Goal: Task Accomplishment & Management: Complete application form

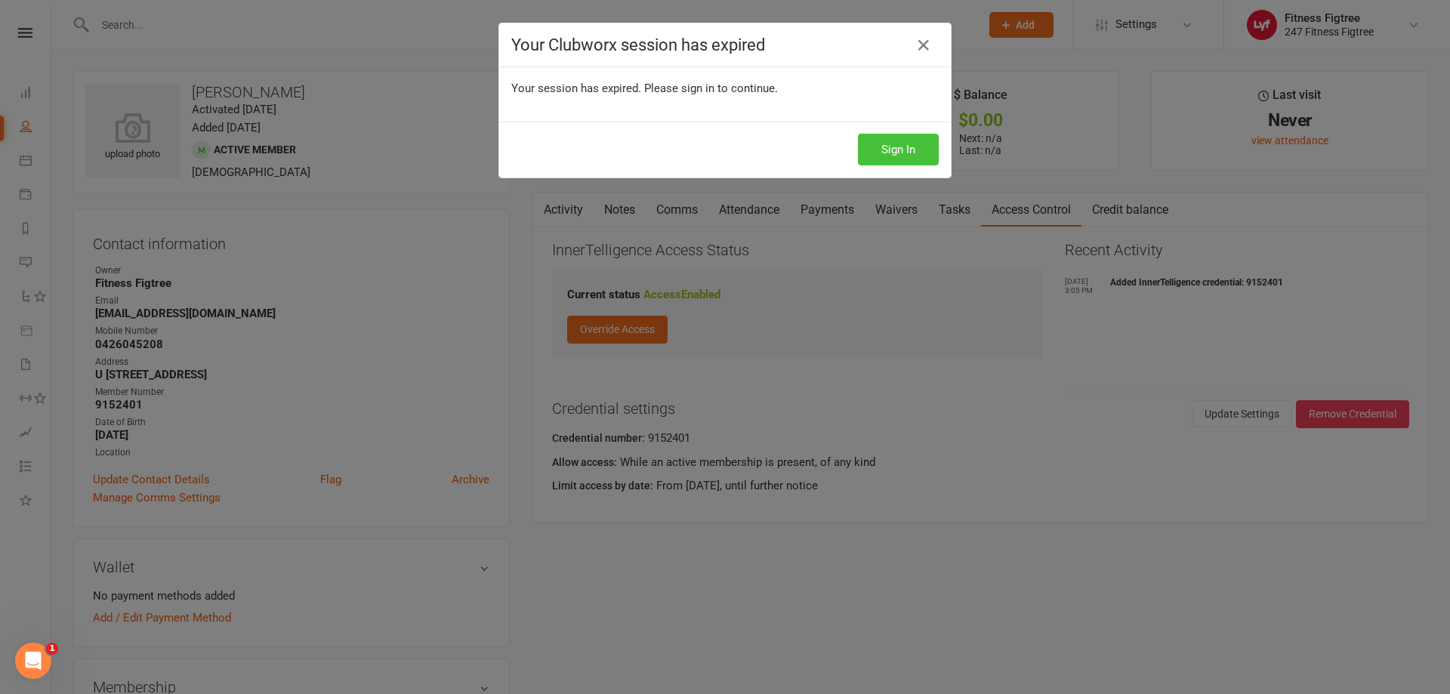
click at [920, 153] on button "Sign In" at bounding box center [898, 150] width 81 height 32
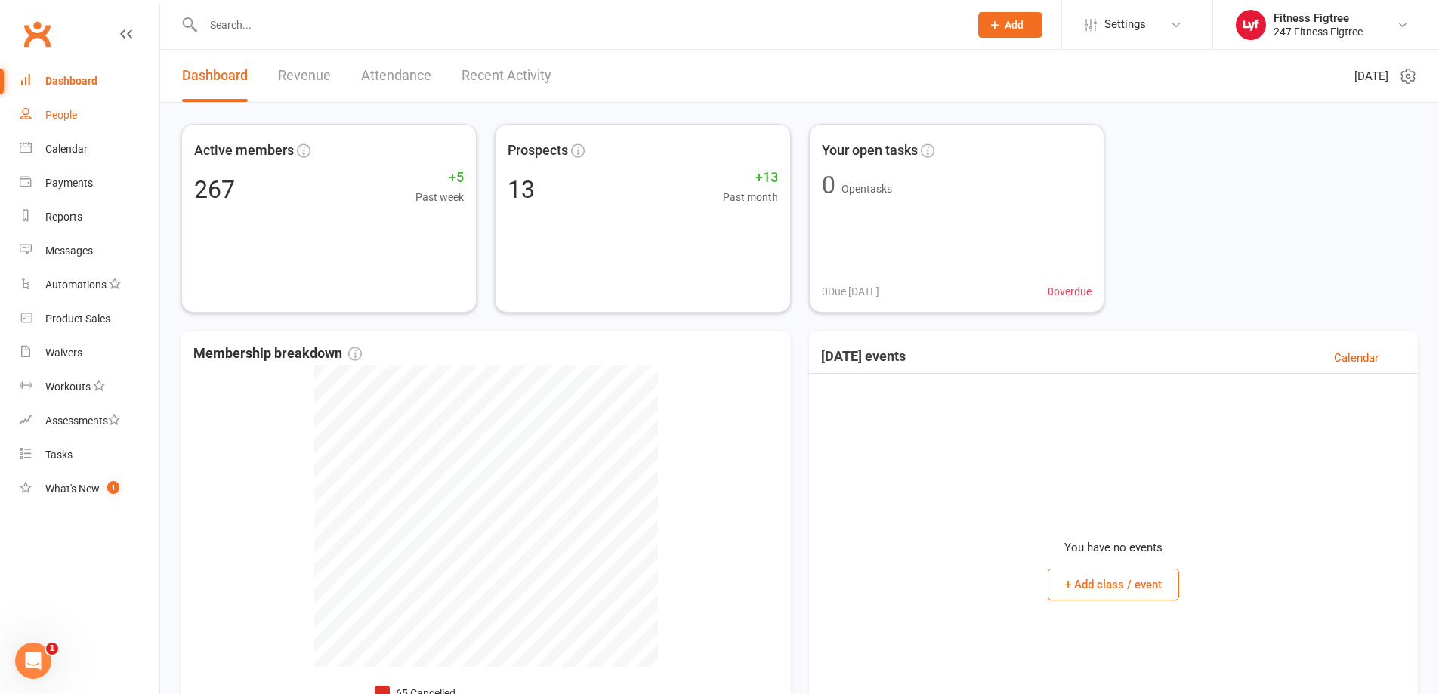
click at [76, 108] on link "People" at bounding box center [90, 115] width 140 height 34
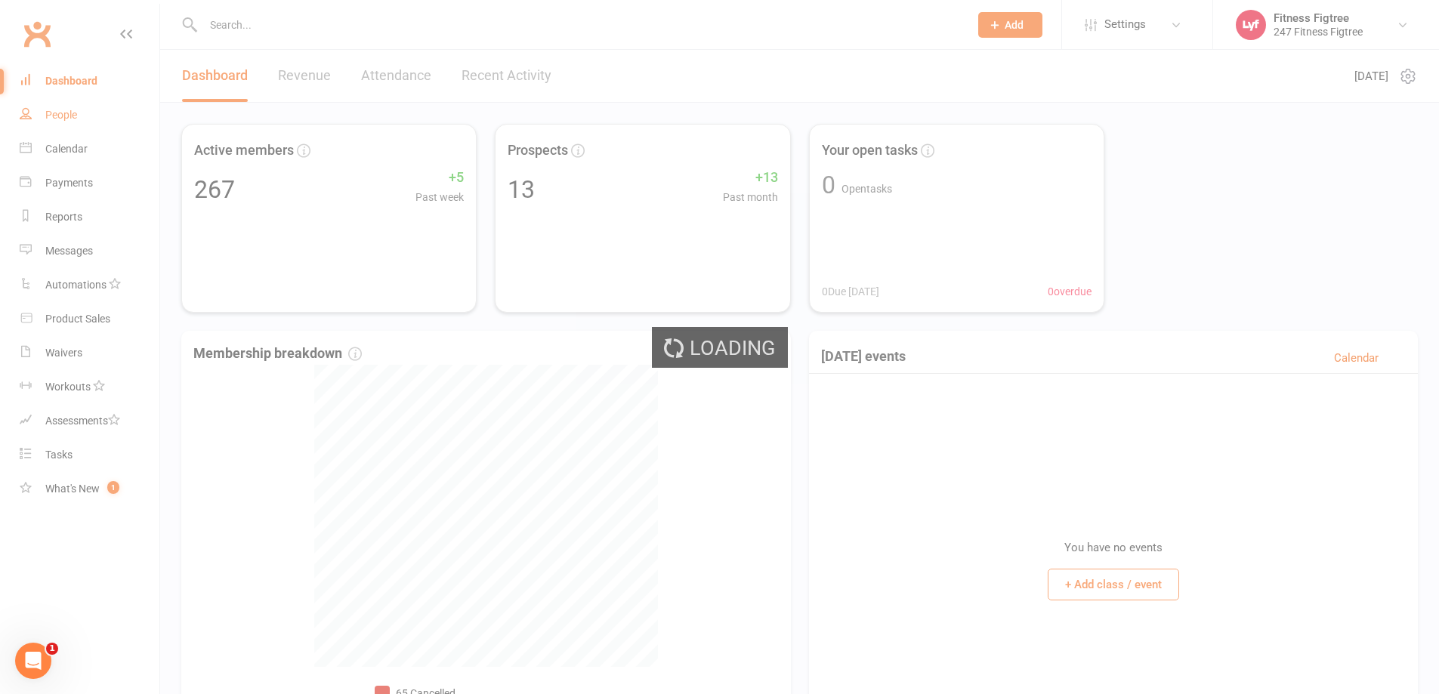
select select "100"
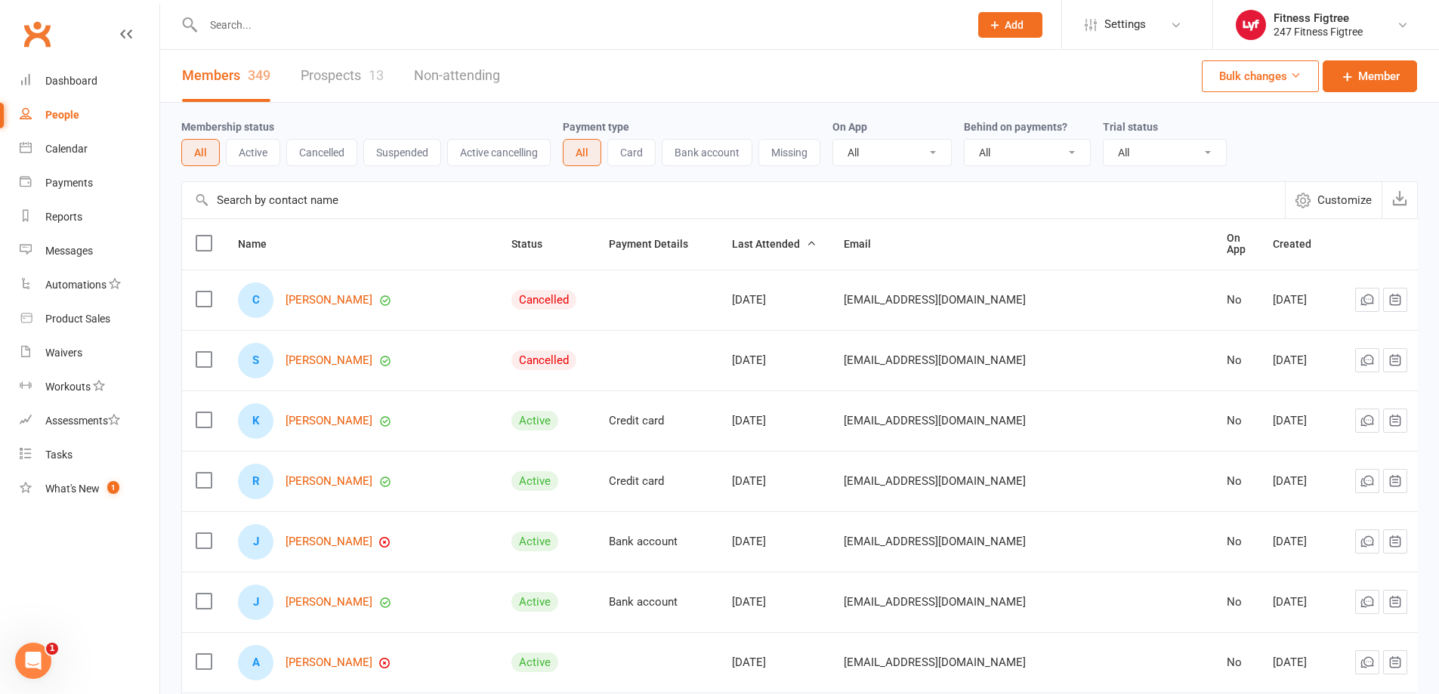
click at [1019, 23] on span "Add" at bounding box center [1013, 25] width 19 height 12
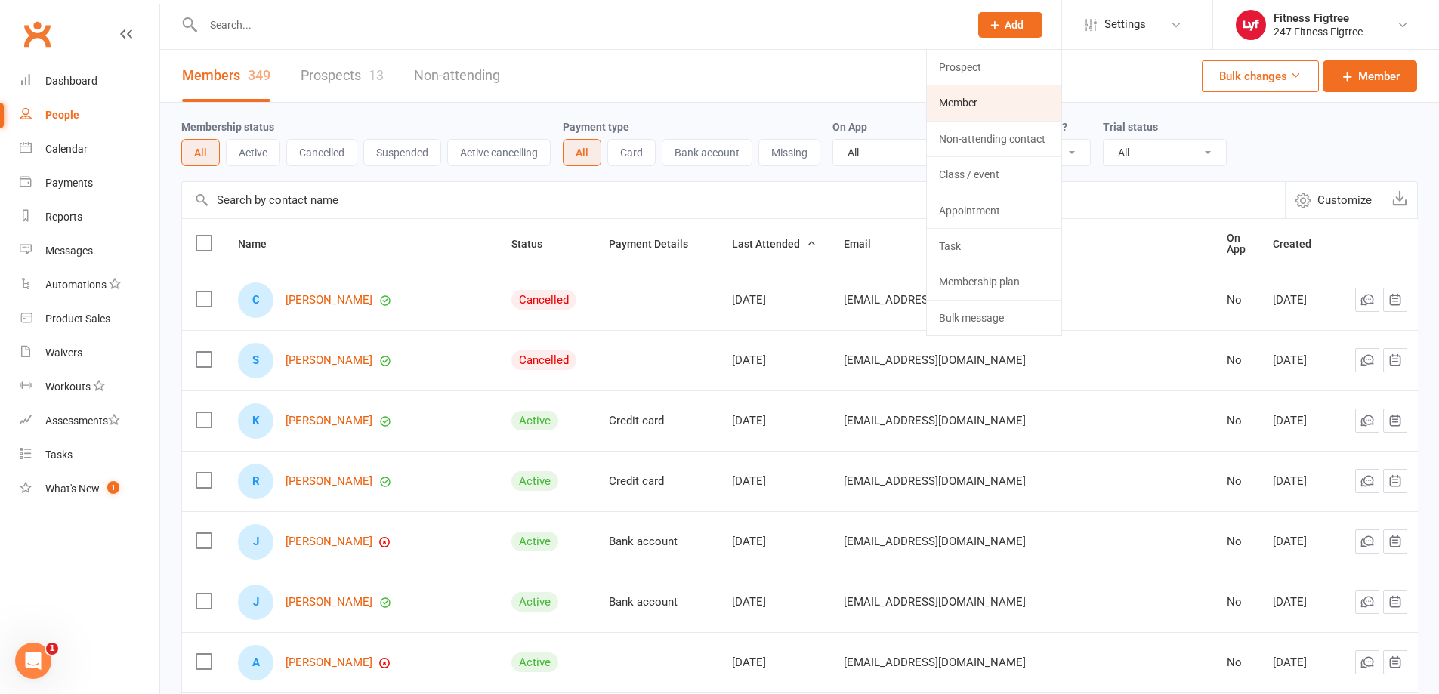
click at [967, 93] on link "Member" at bounding box center [994, 102] width 134 height 35
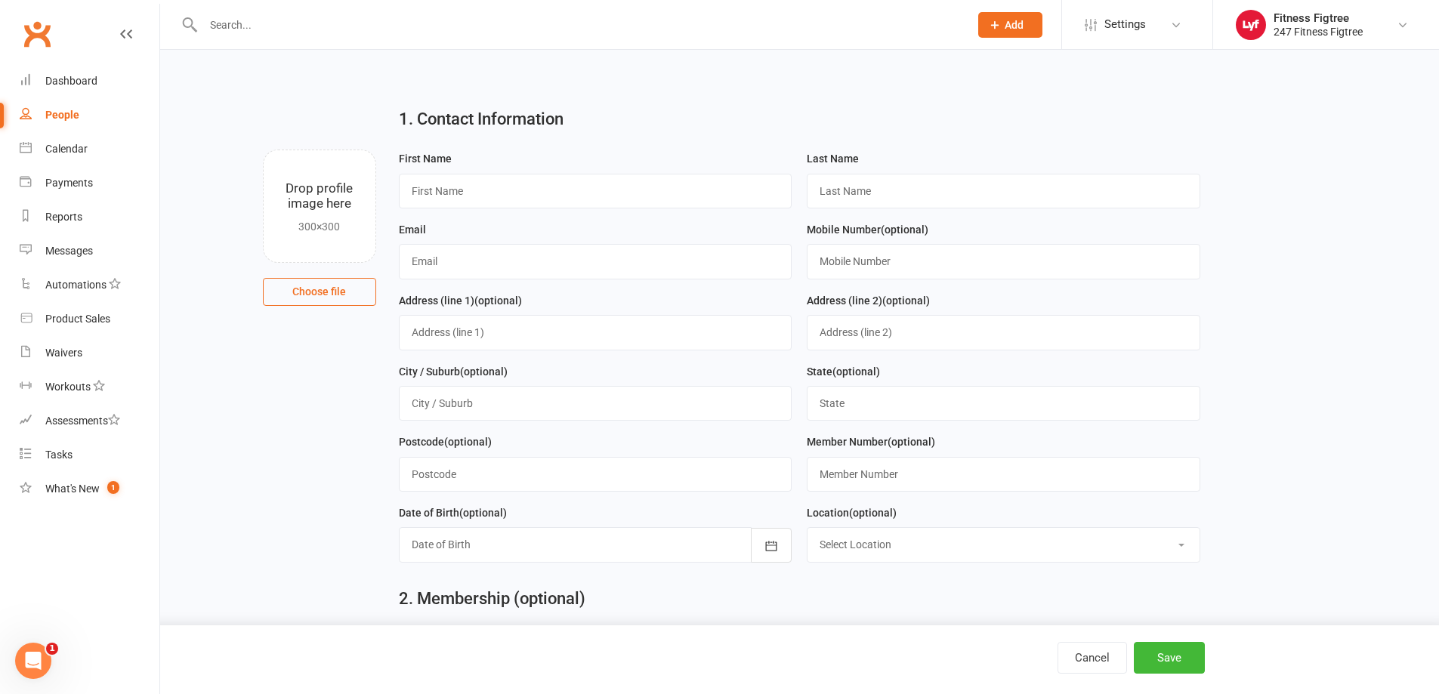
select select "100"
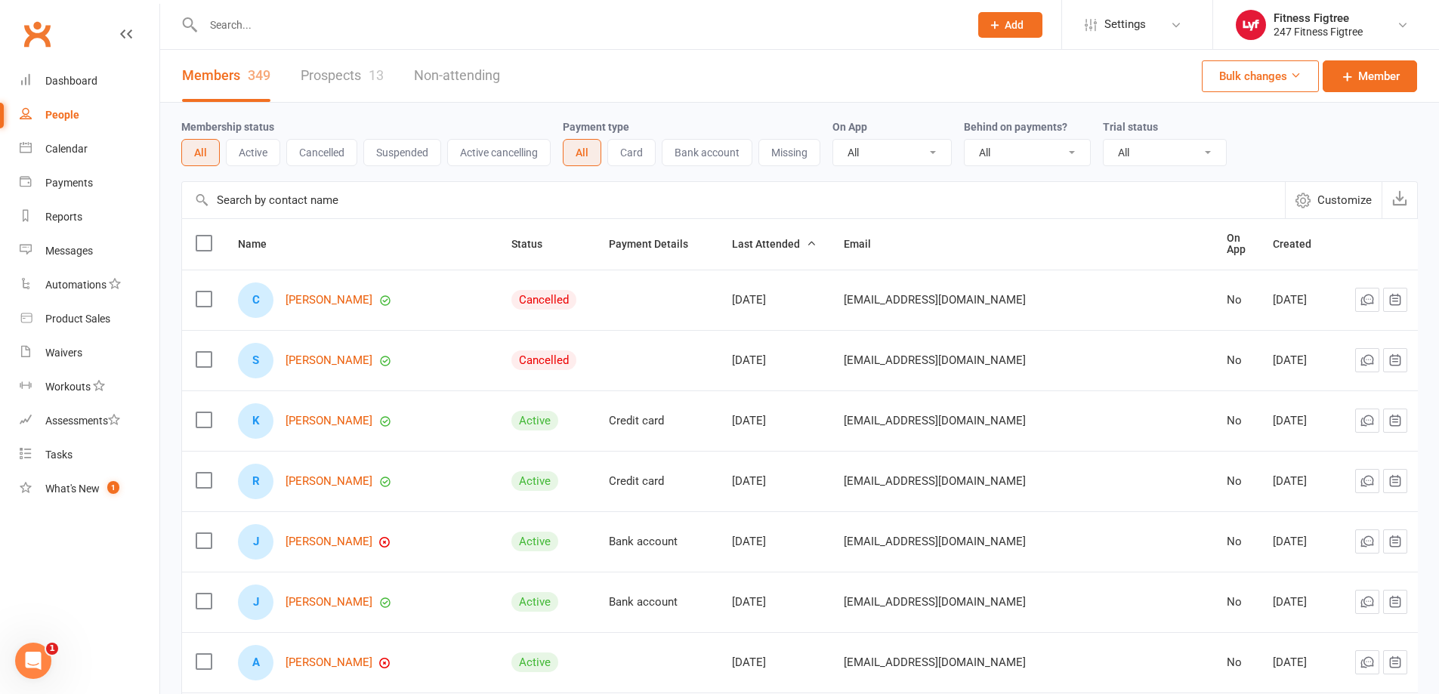
click at [299, 32] on input "text" at bounding box center [579, 24] width 760 height 21
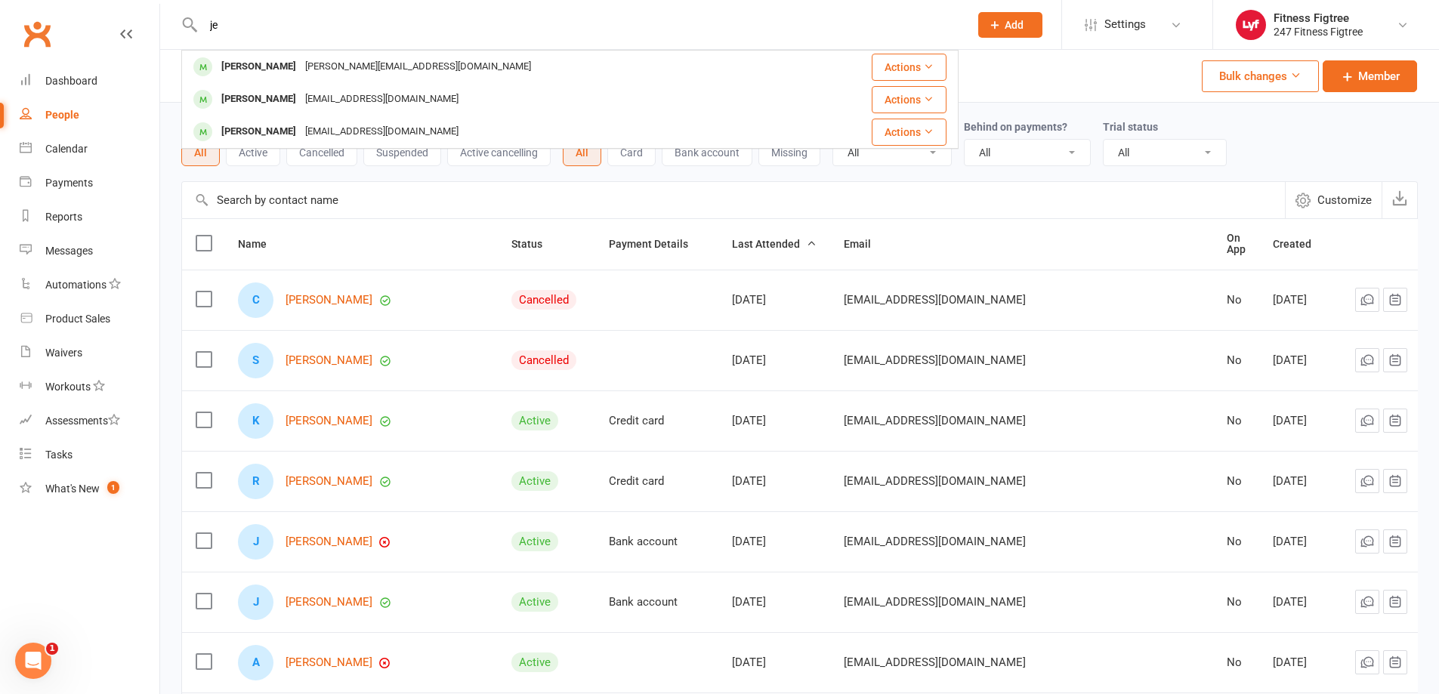
type input "j"
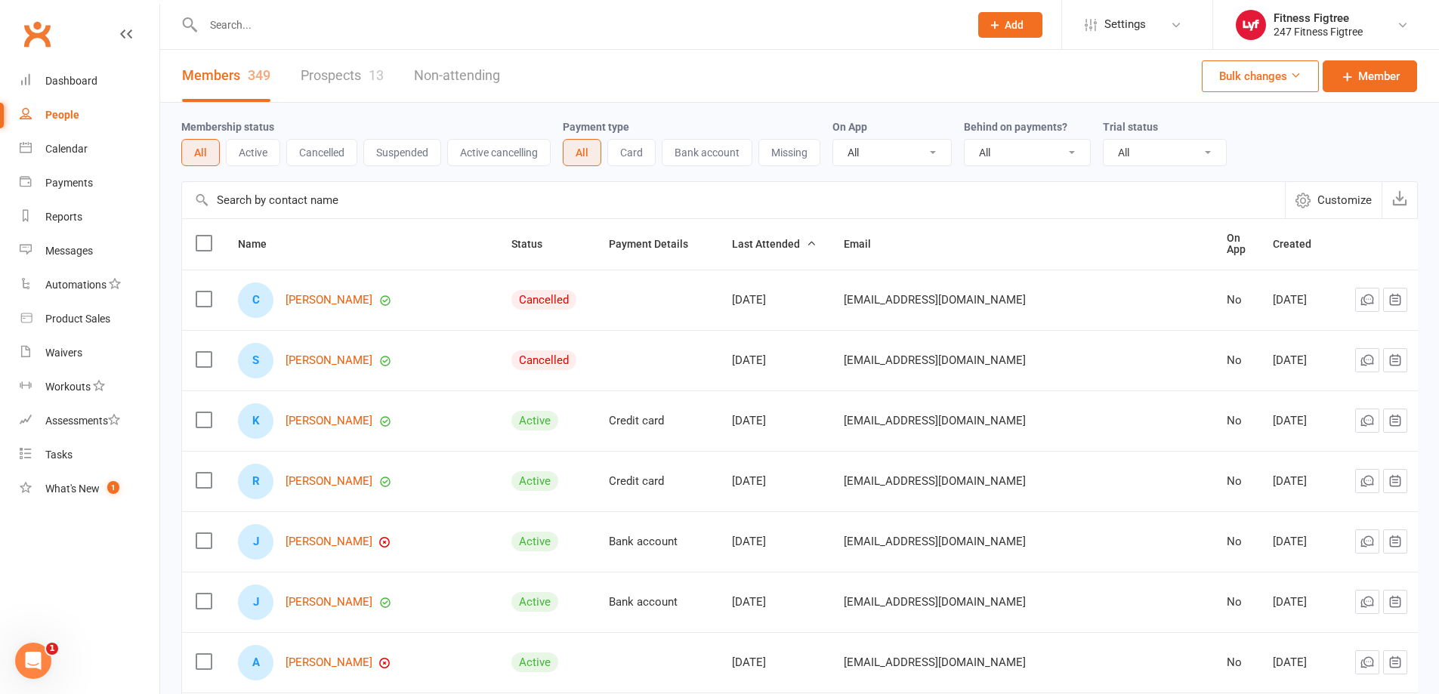
click at [1010, 24] on span "Add" at bounding box center [1013, 25] width 19 height 12
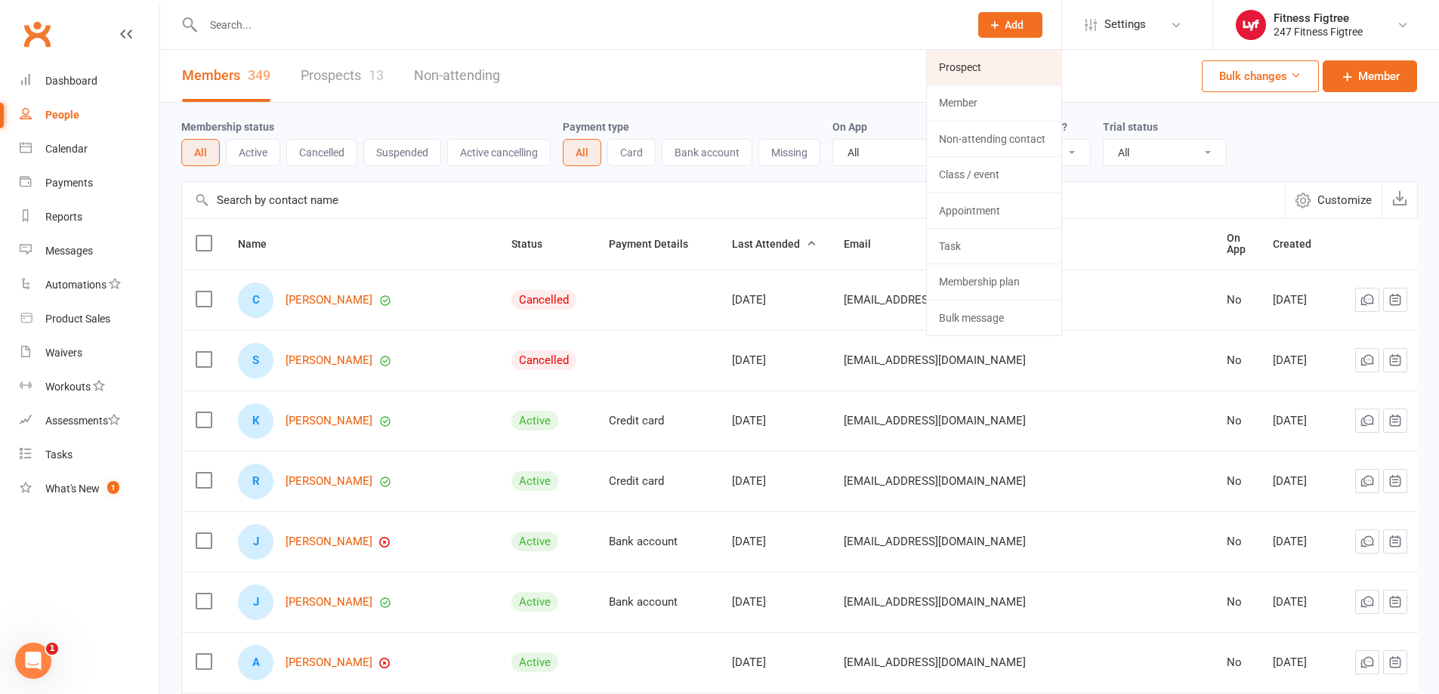
click at [965, 62] on link "Prospect" at bounding box center [994, 67] width 134 height 35
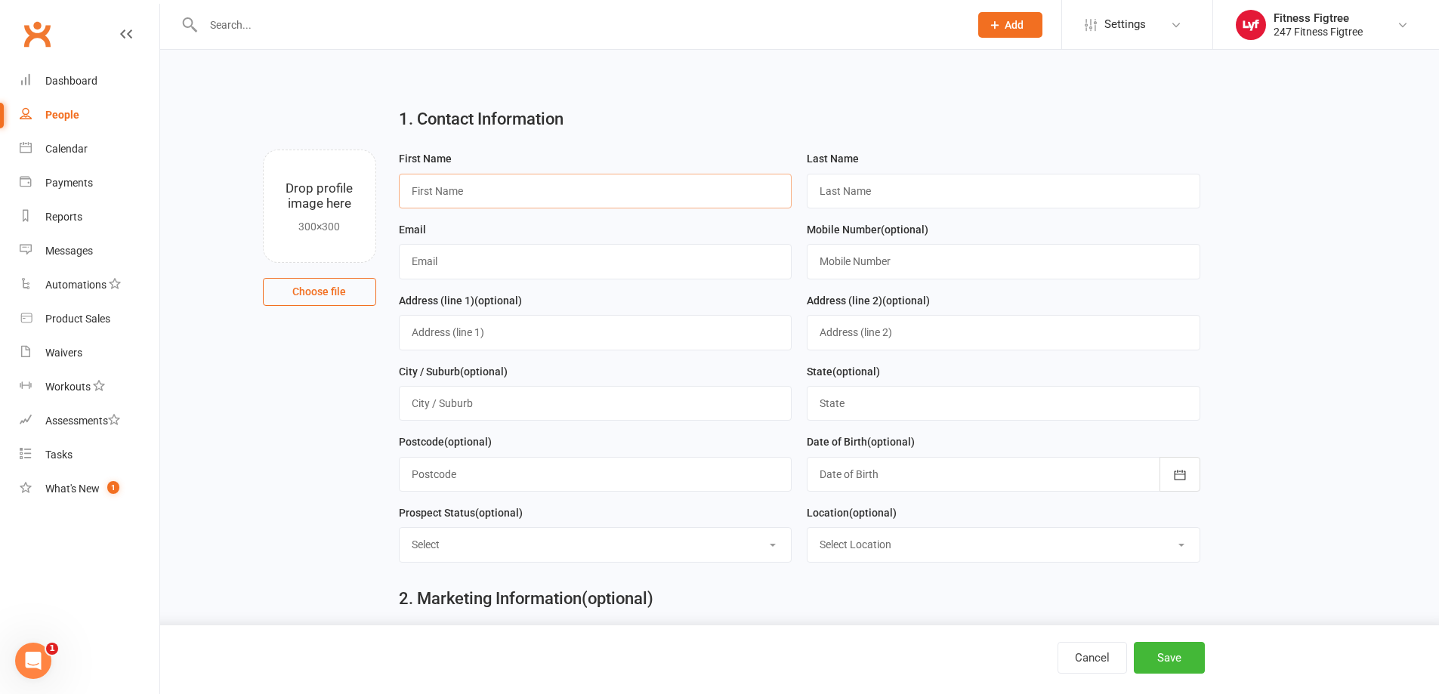
click at [523, 189] on input "text" at bounding box center [595, 191] width 393 height 35
type input "j"
paste input "[PERSON_NAME]"
type input "[PERSON_NAME]"
paste input "de Graaf"
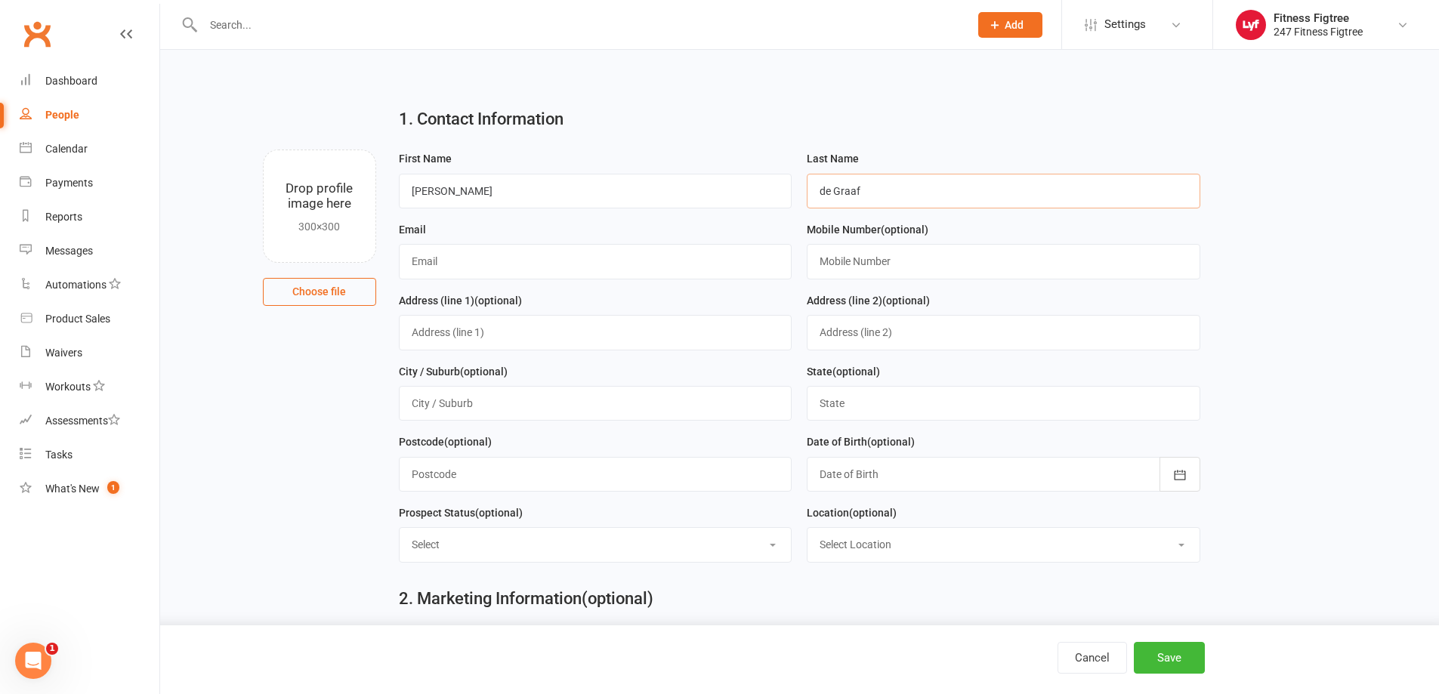
type input "de Graaf"
paste input "[EMAIL_ADDRESS][DOMAIN_NAME]"
type input "[EMAIL_ADDRESS][DOMAIN_NAME]"
paste input "0450743874"
type input "0450743874"
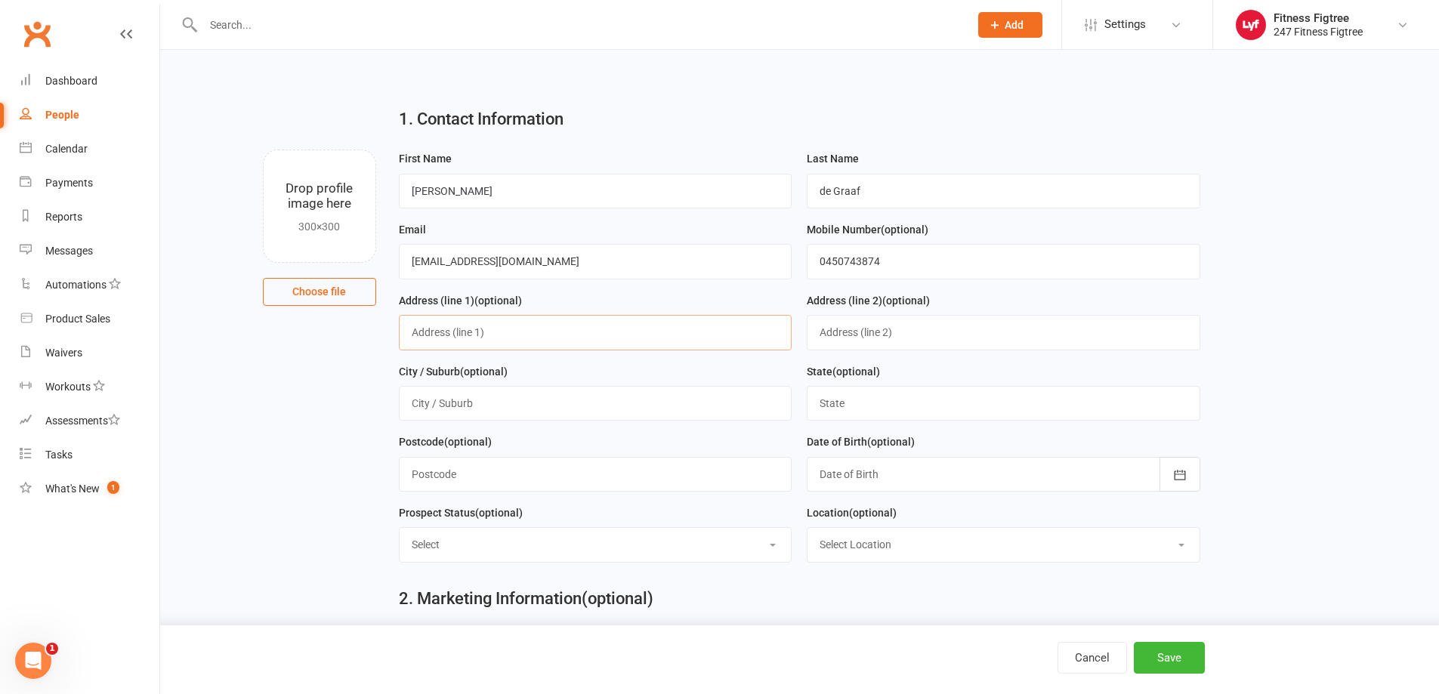
paste input "[STREET_ADDRESS]"
type input "[STREET_ADDRESS]"
click at [426, 407] on input "text" at bounding box center [595, 403] width 393 height 35
type input "Figtree"
click at [977, 406] on input "text" at bounding box center [1003, 403] width 393 height 35
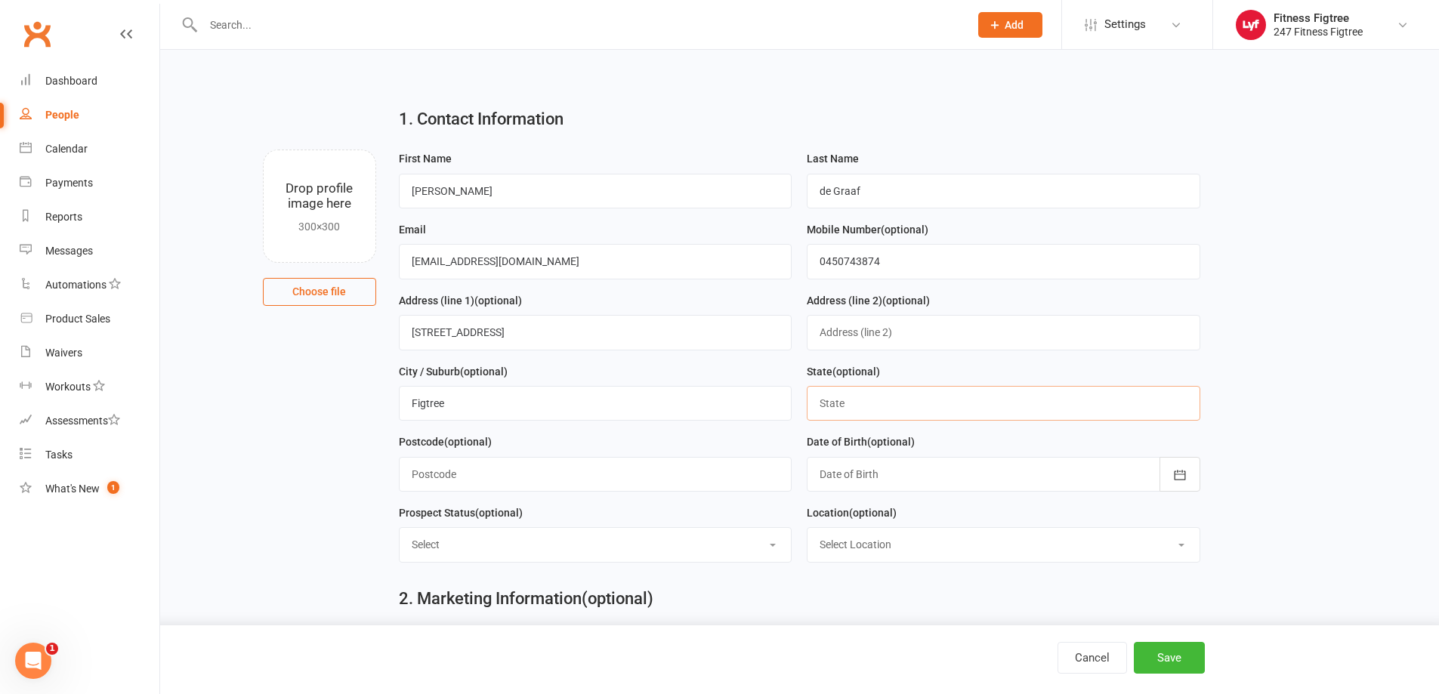
type input "[GEOGRAPHIC_DATA]"
click at [640, 486] on input "text" at bounding box center [595, 474] width 393 height 35
type input "2525"
click at [958, 480] on div at bounding box center [1003, 474] width 393 height 35
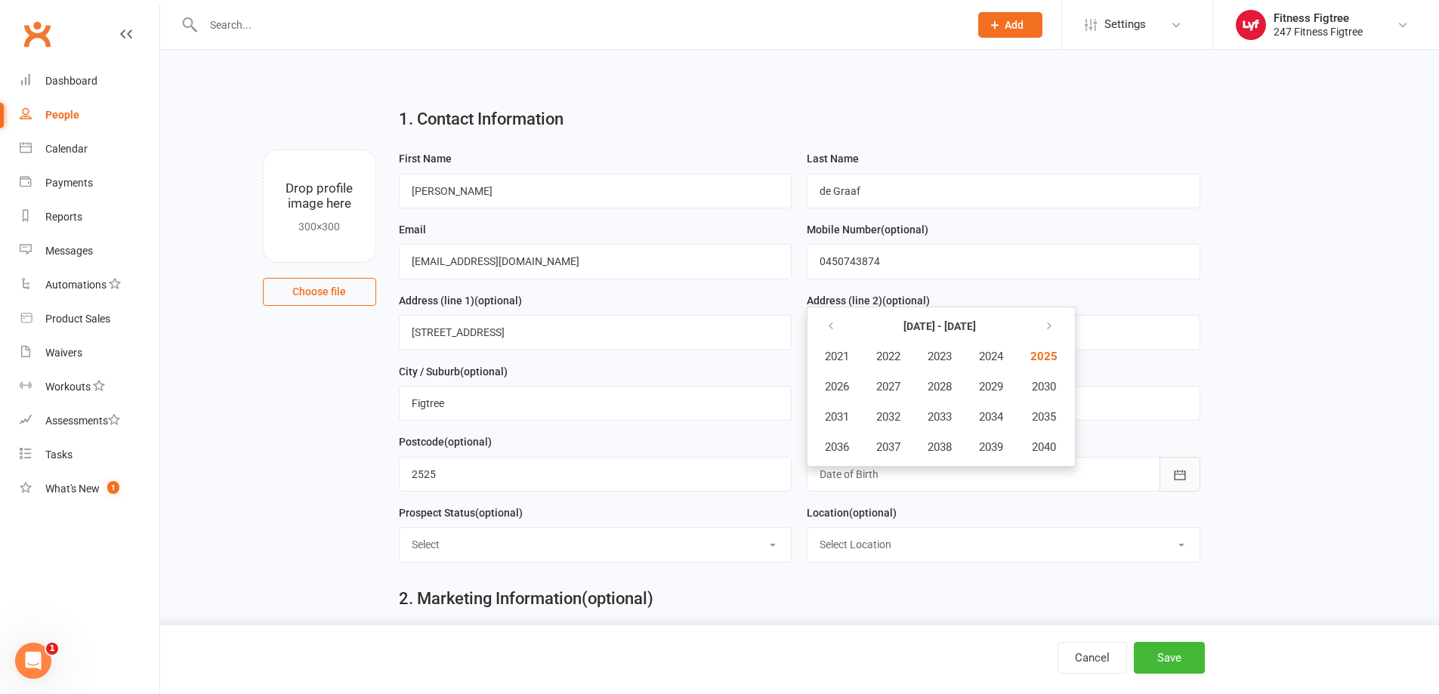
click at [1188, 476] on button "button" at bounding box center [1179, 474] width 41 height 35
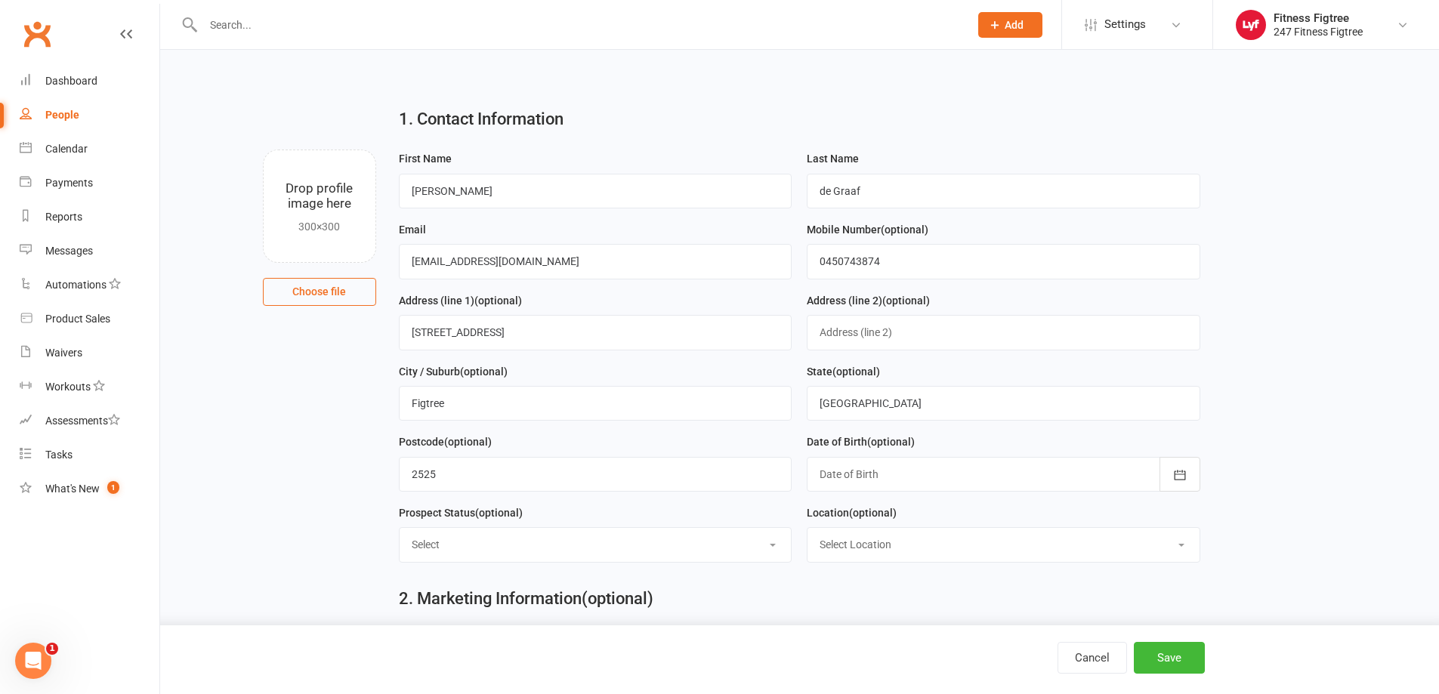
click at [1041, 469] on div at bounding box center [1003, 474] width 393 height 35
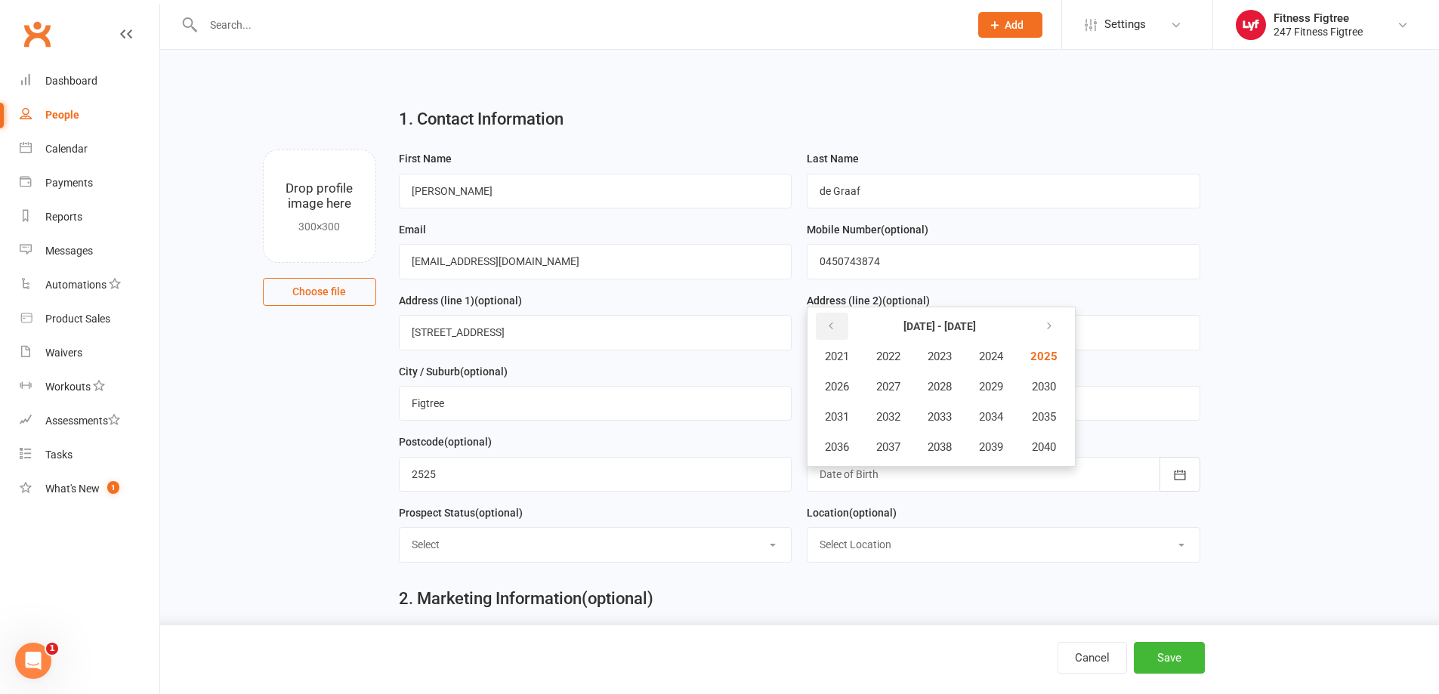
click at [822, 332] on button "button" at bounding box center [832, 326] width 32 height 27
click at [1051, 328] on icon "button" at bounding box center [1046, 326] width 11 height 12
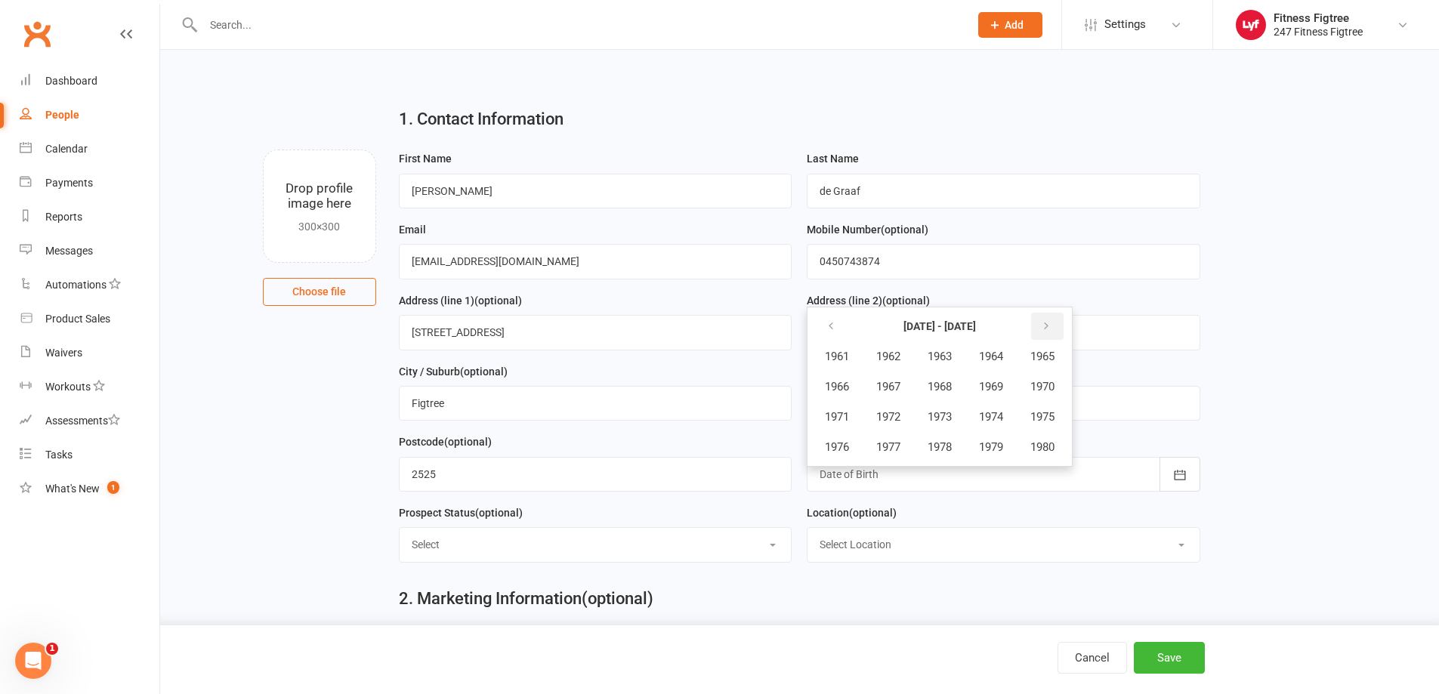
click at [1051, 328] on icon "button" at bounding box center [1046, 326] width 11 height 12
click at [828, 332] on icon "button" at bounding box center [830, 326] width 11 height 12
click at [1046, 417] on span "1975" at bounding box center [1042, 417] width 24 height 14
click at [914, 415] on span "August" at bounding box center [917, 417] width 35 height 14
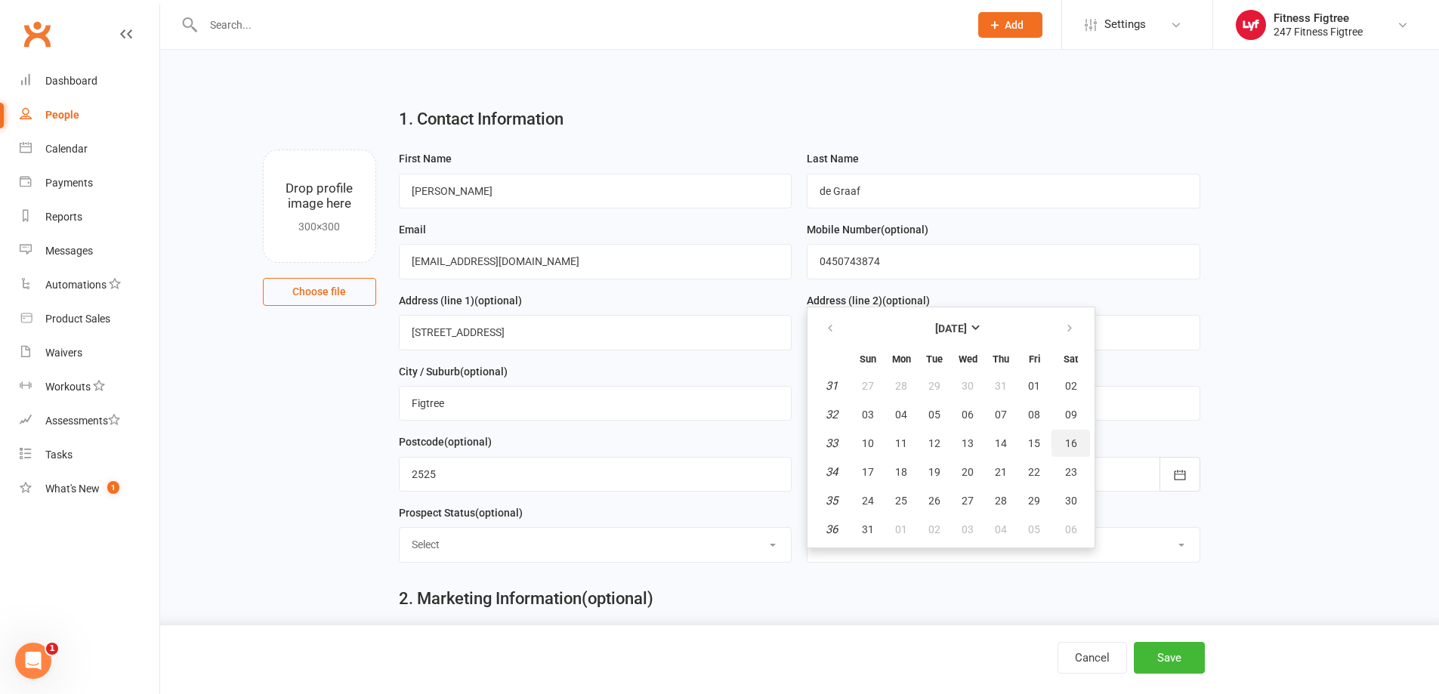
click at [1061, 444] on button "16" at bounding box center [1070, 443] width 39 height 27
type input "[DATE]"
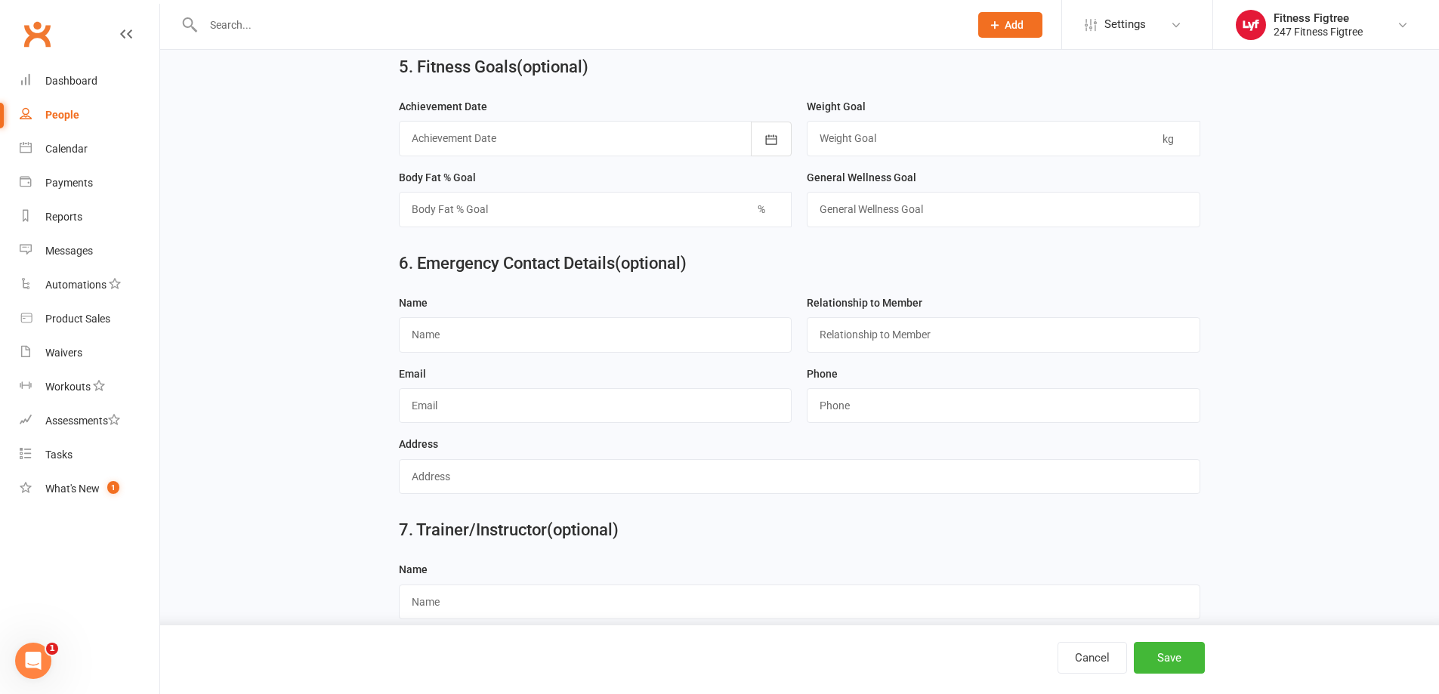
scroll to position [1208, 0]
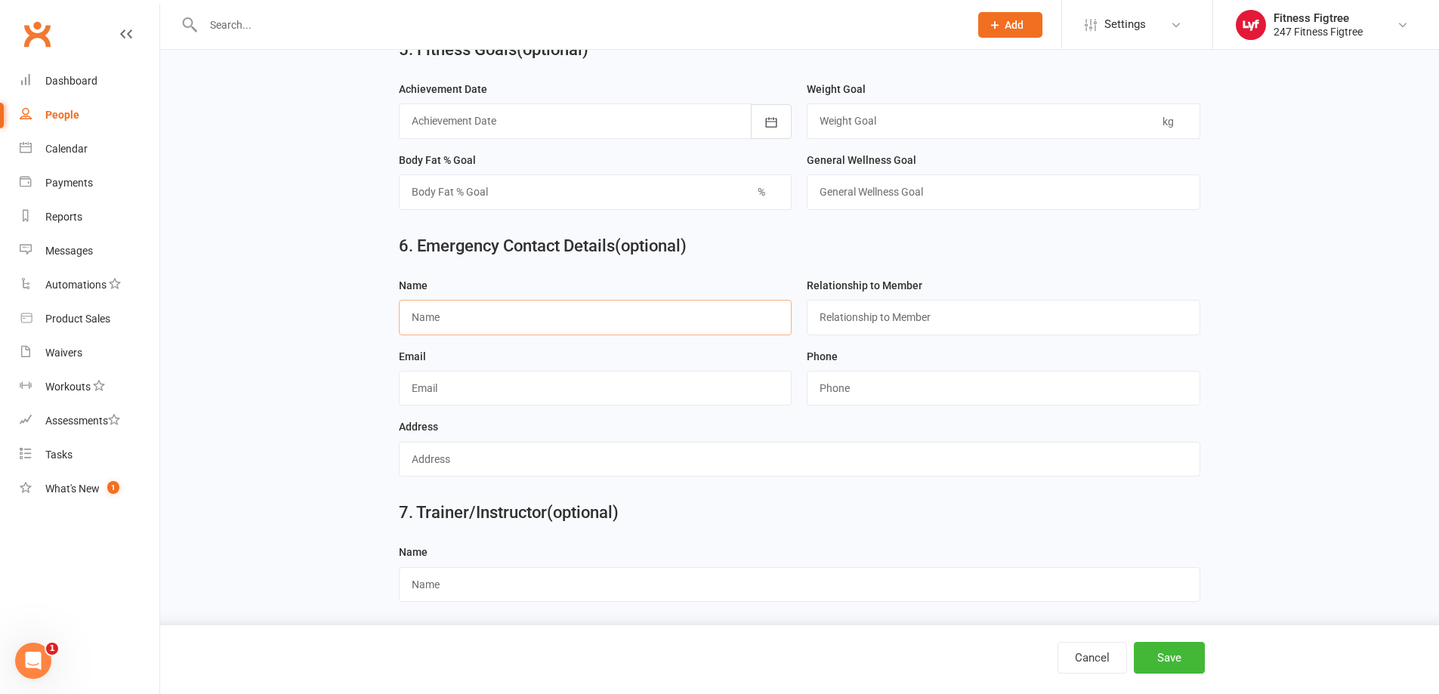
click at [474, 335] on input "text" at bounding box center [595, 317] width 393 height 35
paste input "[PERSON_NAME]"
type input "[PERSON_NAME]"
drag, startPoint x: 877, startPoint y: 326, endPoint x: 845, endPoint y: 406, distance: 86.1
click at [845, 406] on input "string" at bounding box center [1003, 388] width 393 height 35
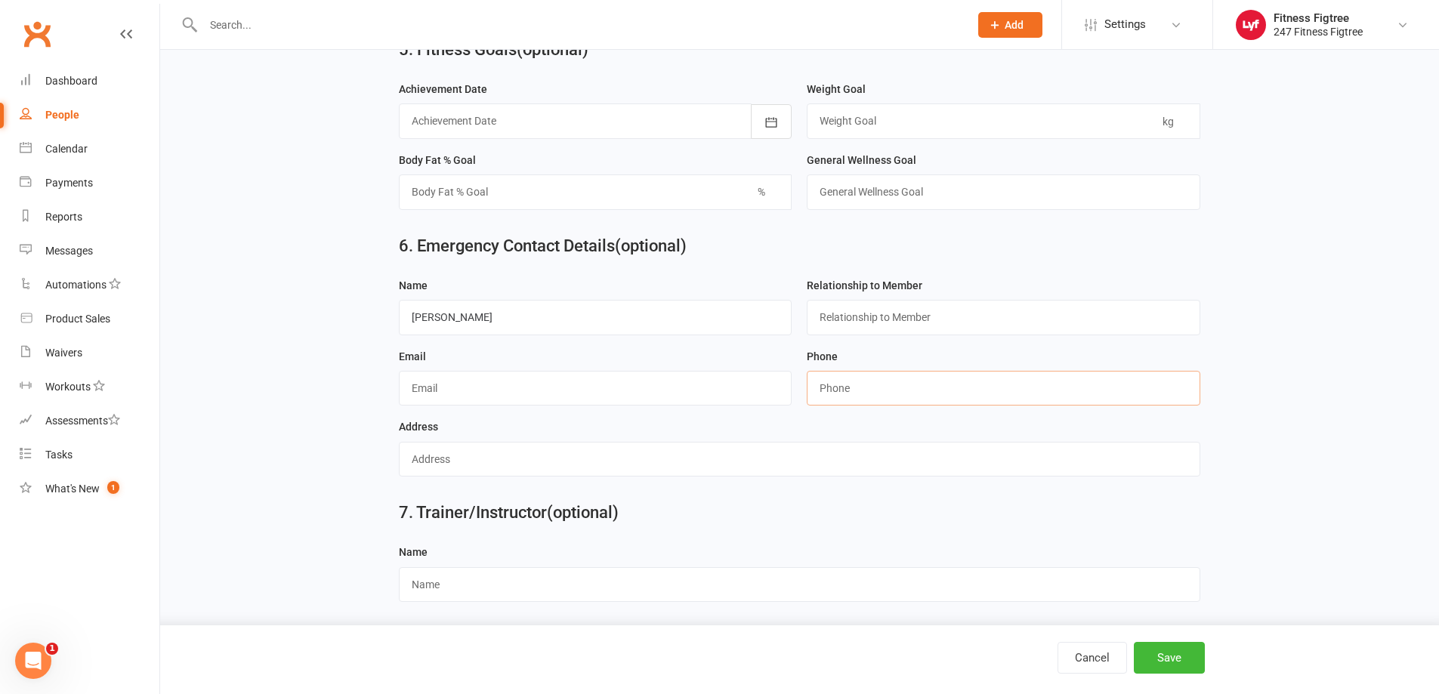
paste input "0404065395"
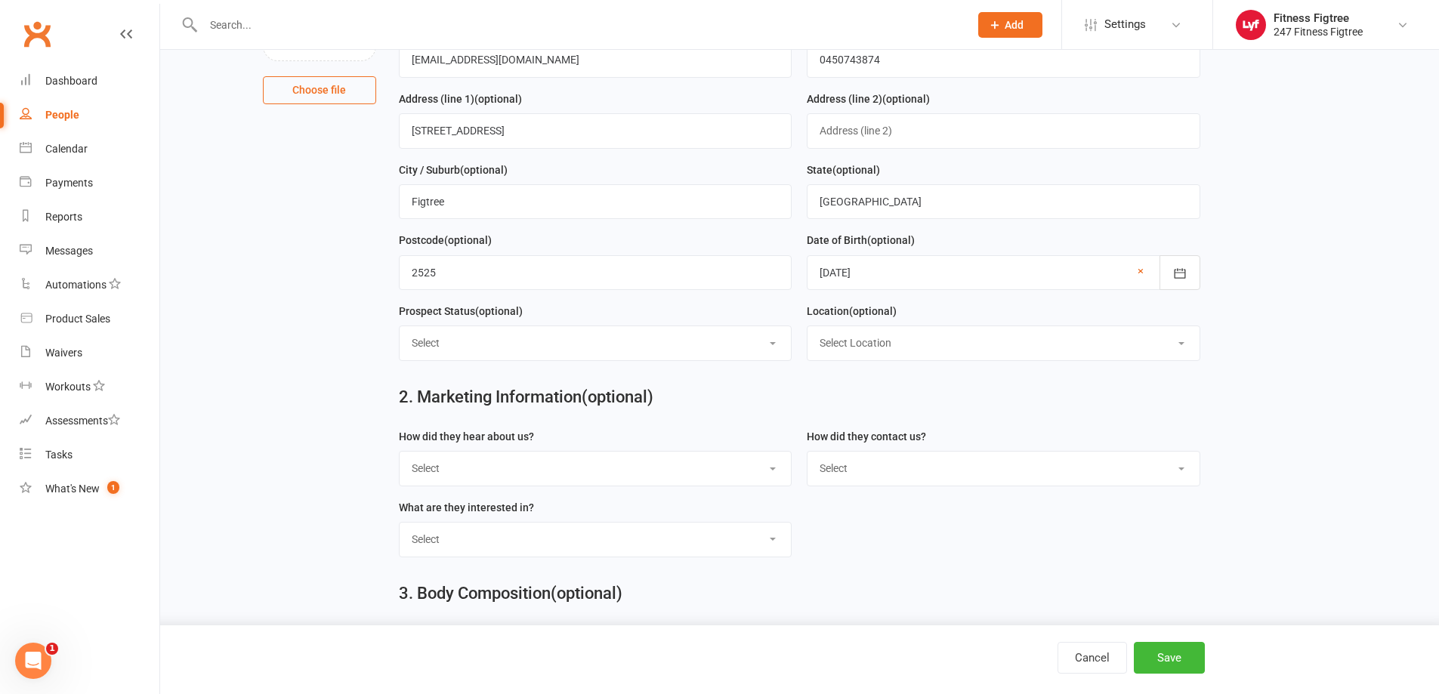
scroll to position [0, 0]
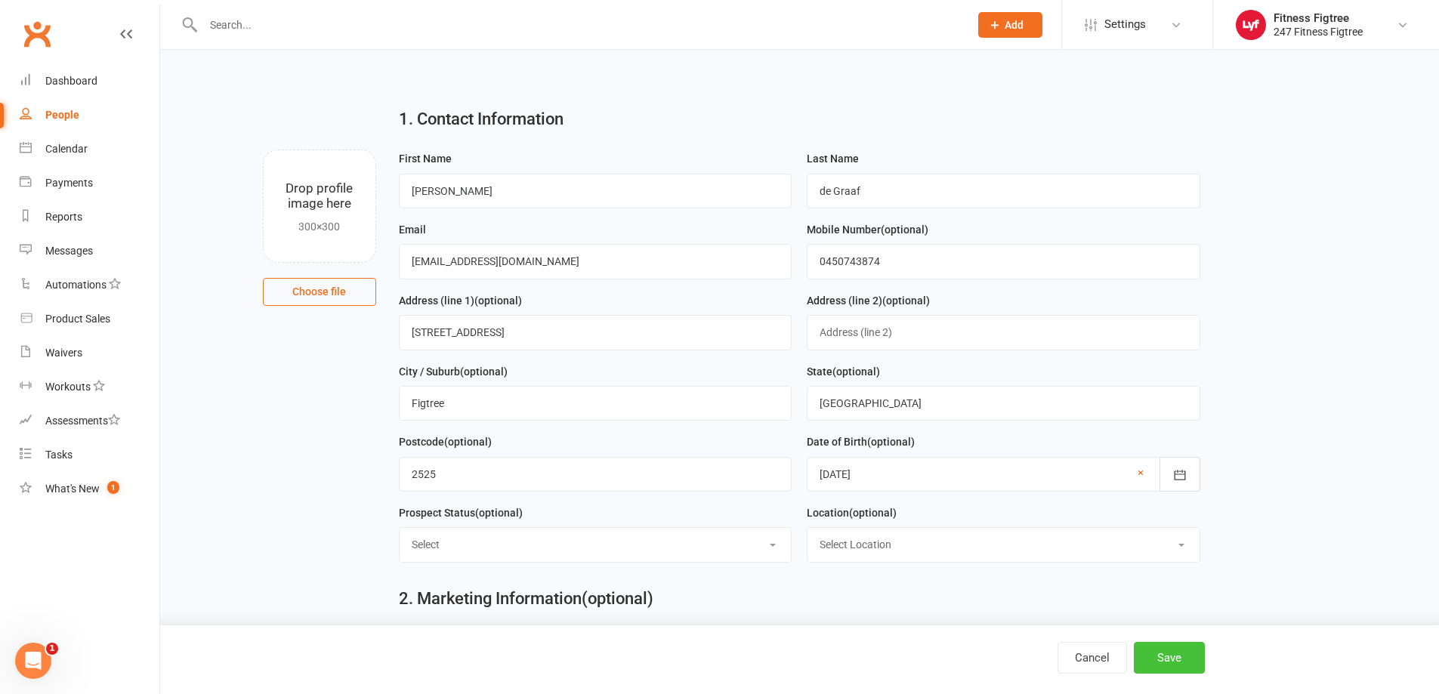
type input "0404065395"
click at [1177, 663] on button "Save" at bounding box center [1169, 658] width 71 height 32
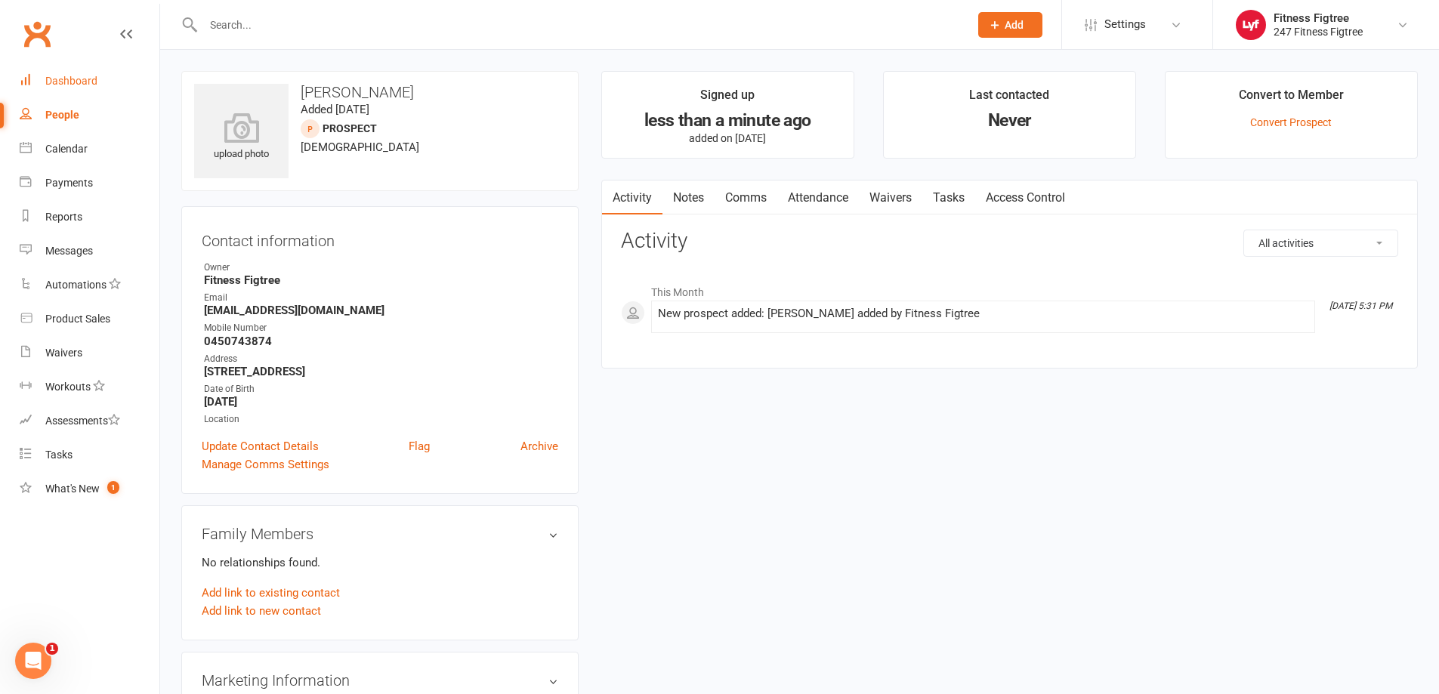
click at [71, 76] on div "Dashboard" at bounding box center [71, 81] width 52 height 12
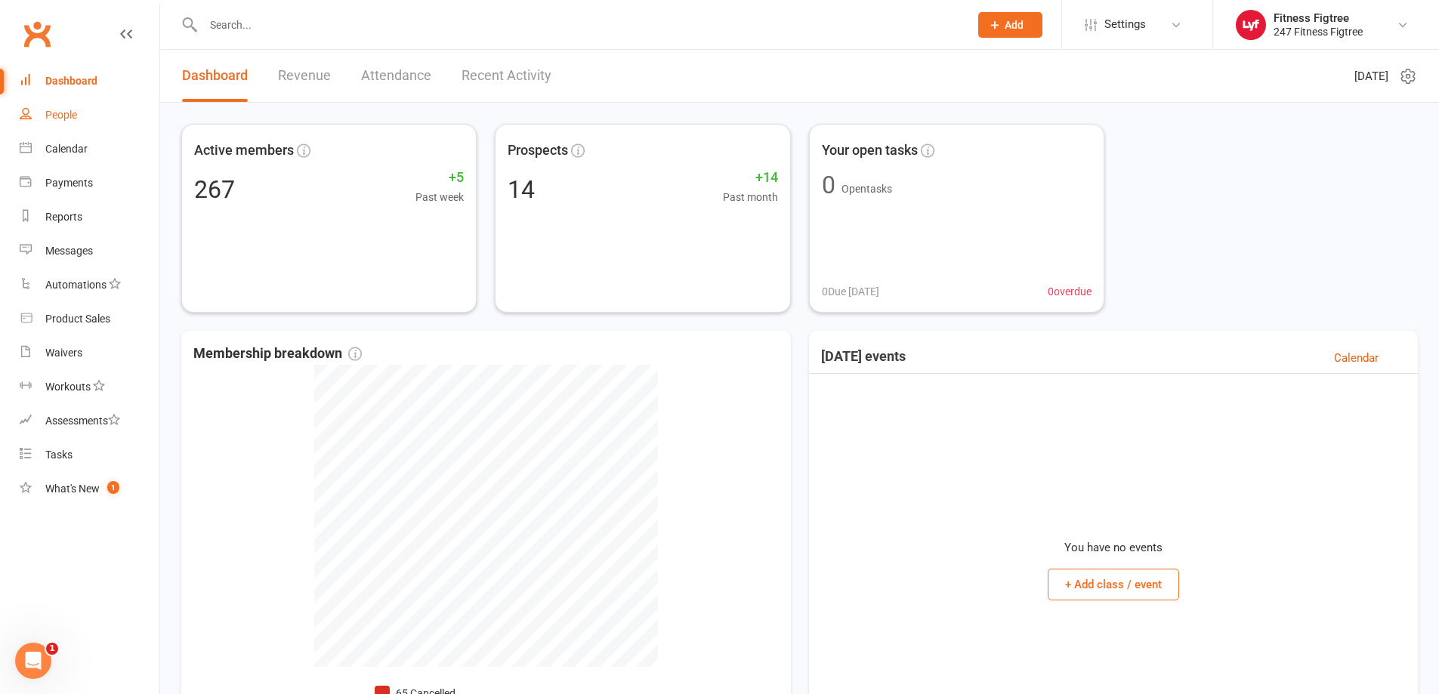
click at [58, 111] on div "People" at bounding box center [61, 115] width 32 height 12
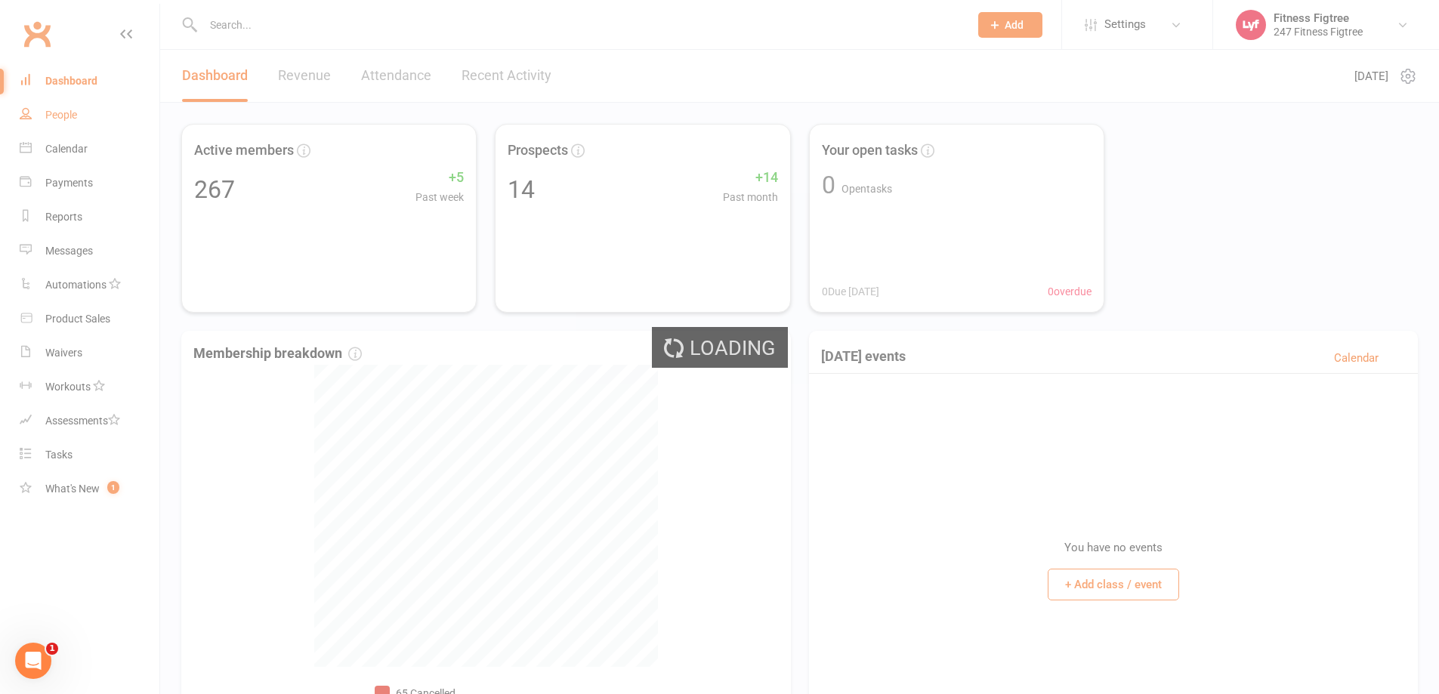
select select "100"
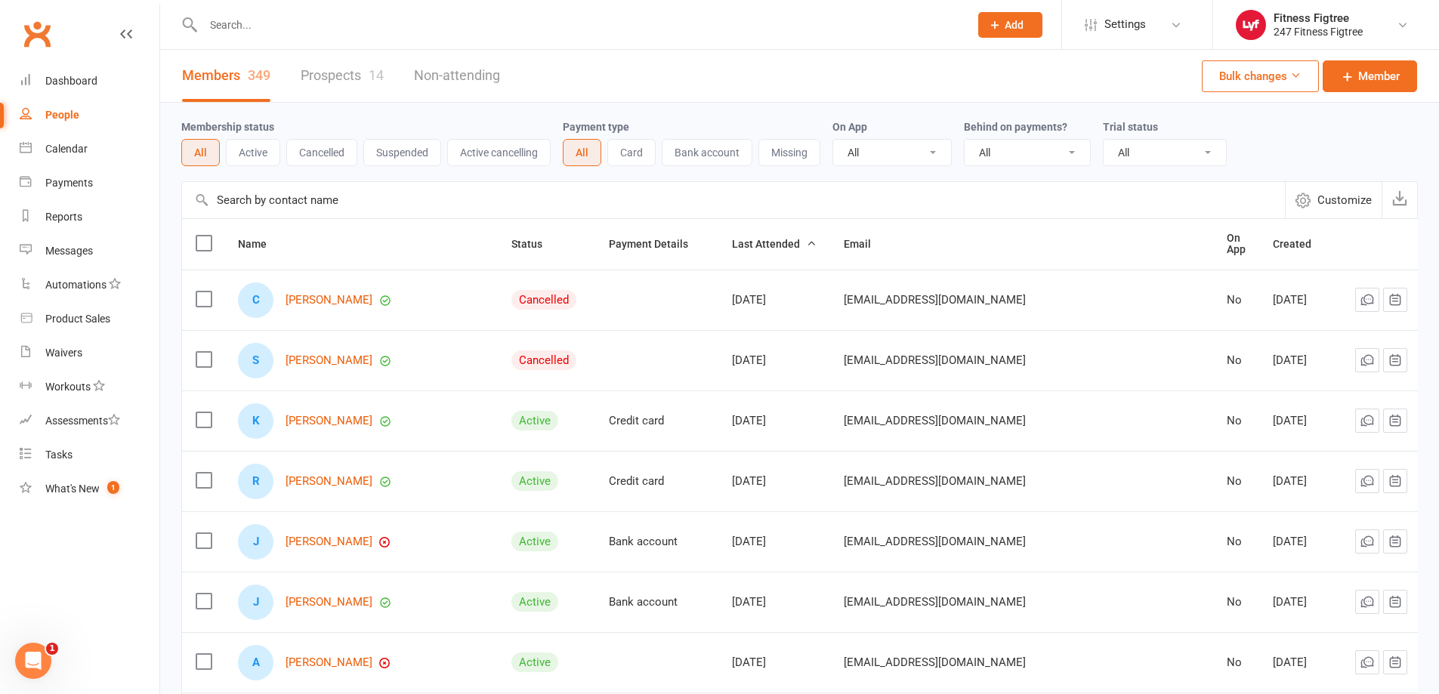
click at [228, 17] on input "text" at bounding box center [579, 24] width 760 height 21
type input "An"
click at [81, 79] on div "Dashboard" at bounding box center [71, 81] width 52 height 12
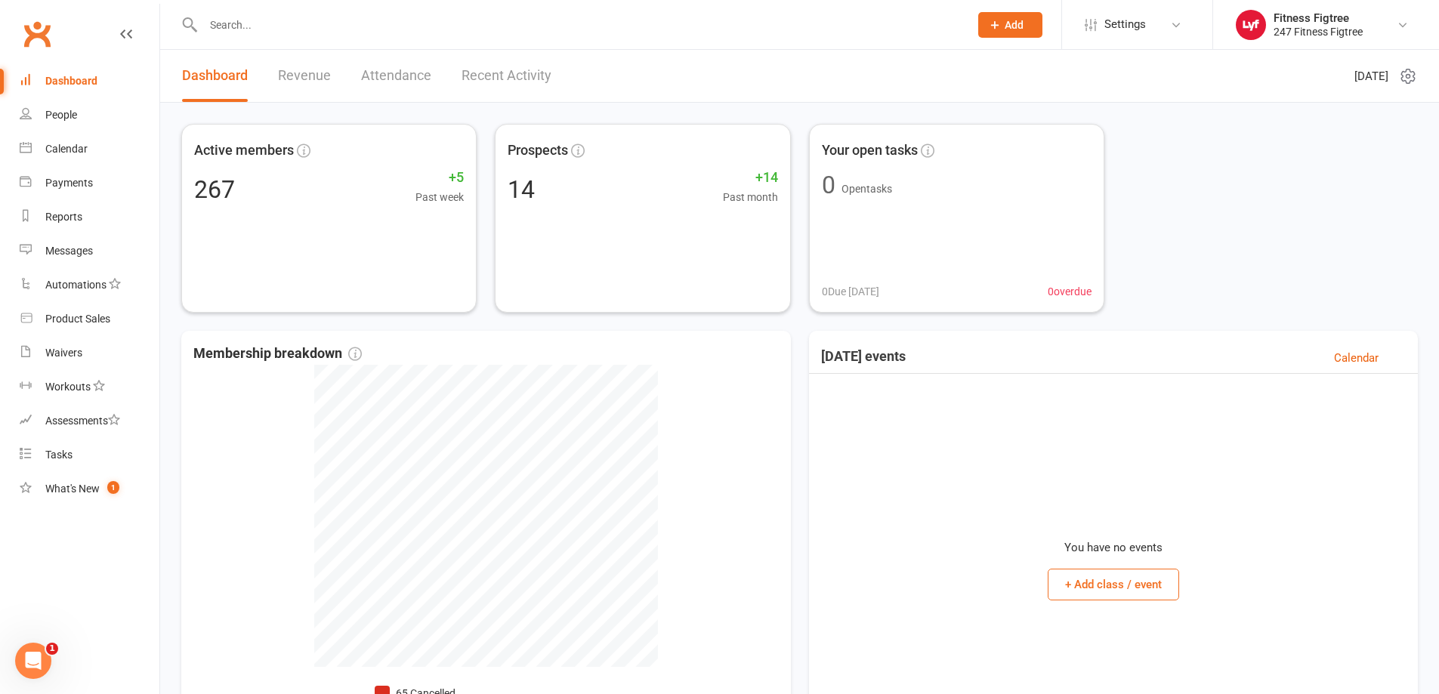
click at [510, 71] on link "Recent Activity" at bounding box center [506, 76] width 90 height 52
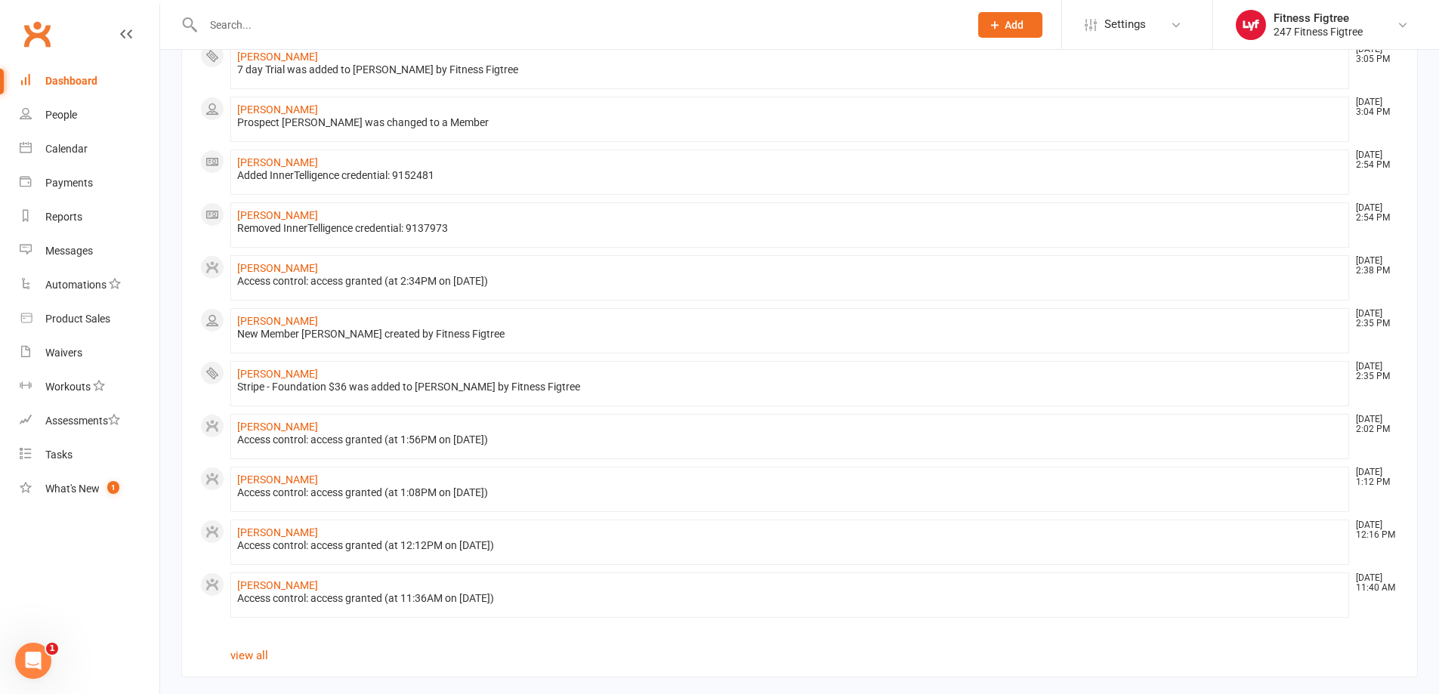
scroll to position [626, 0]
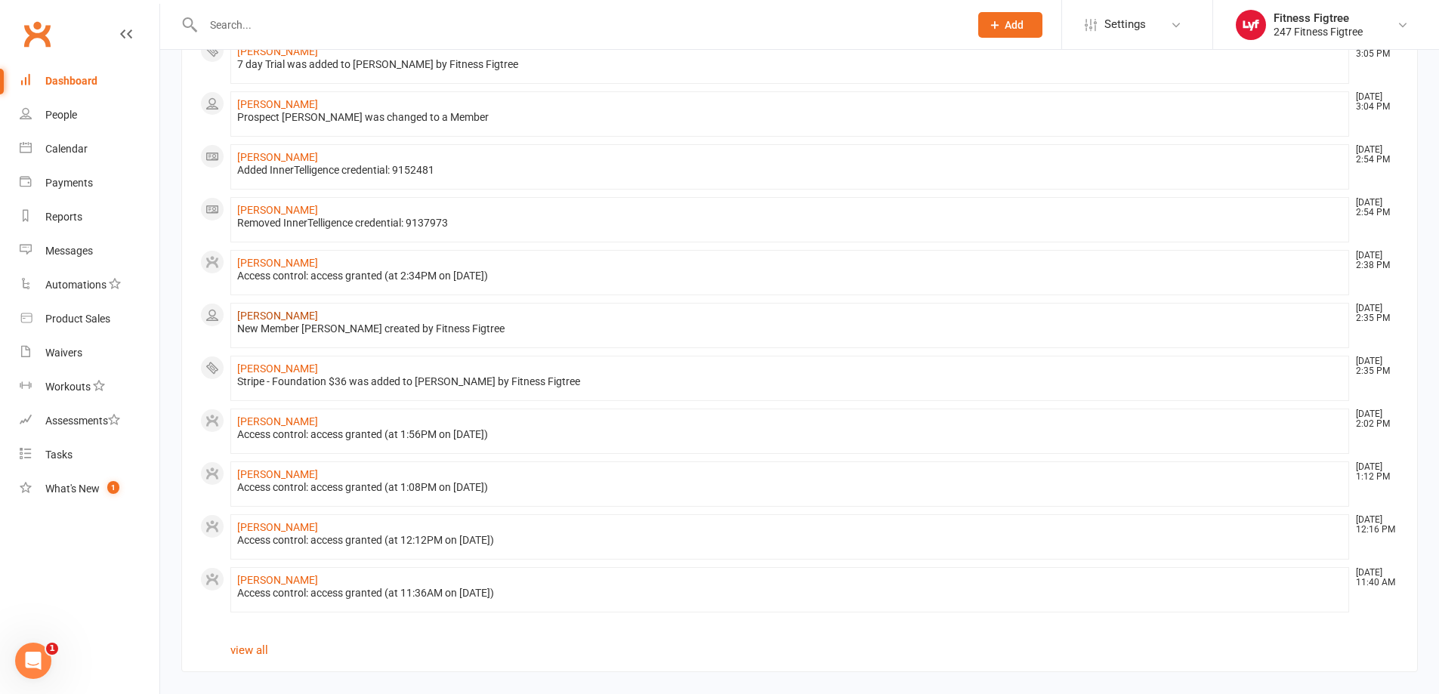
click at [318, 311] on link "[PERSON_NAME]" at bounding box center [277, 316] width 81 height 12
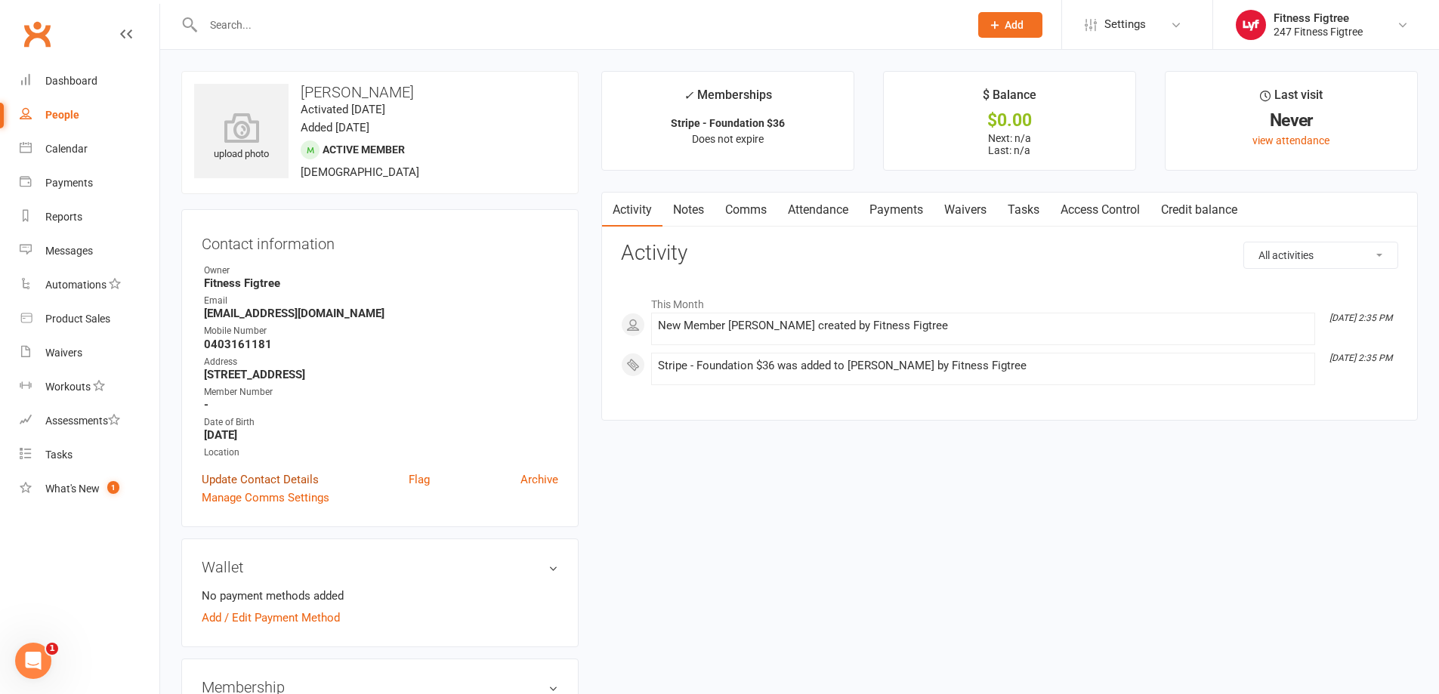
click at [268, 475] on link "Update Contact Details" at bounding box center [260, 480] width 117 height 18
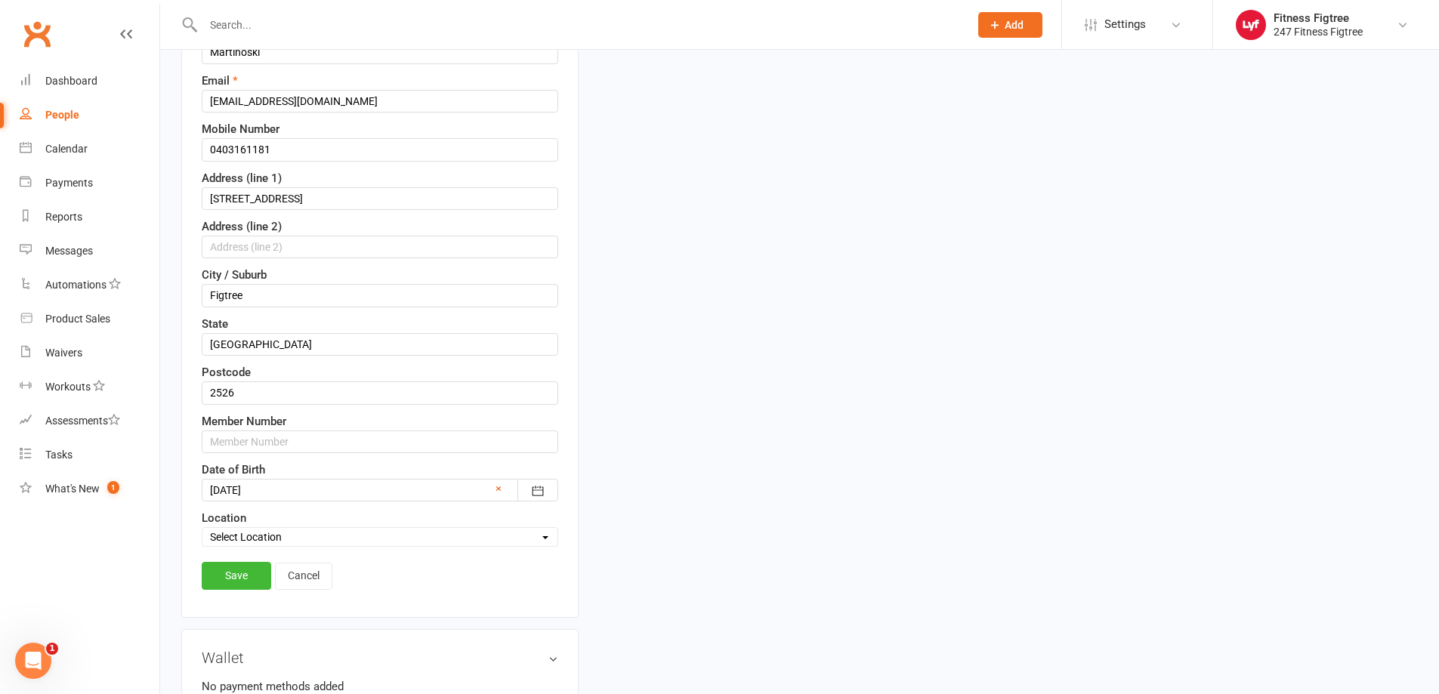
scroll to position [298, 0]
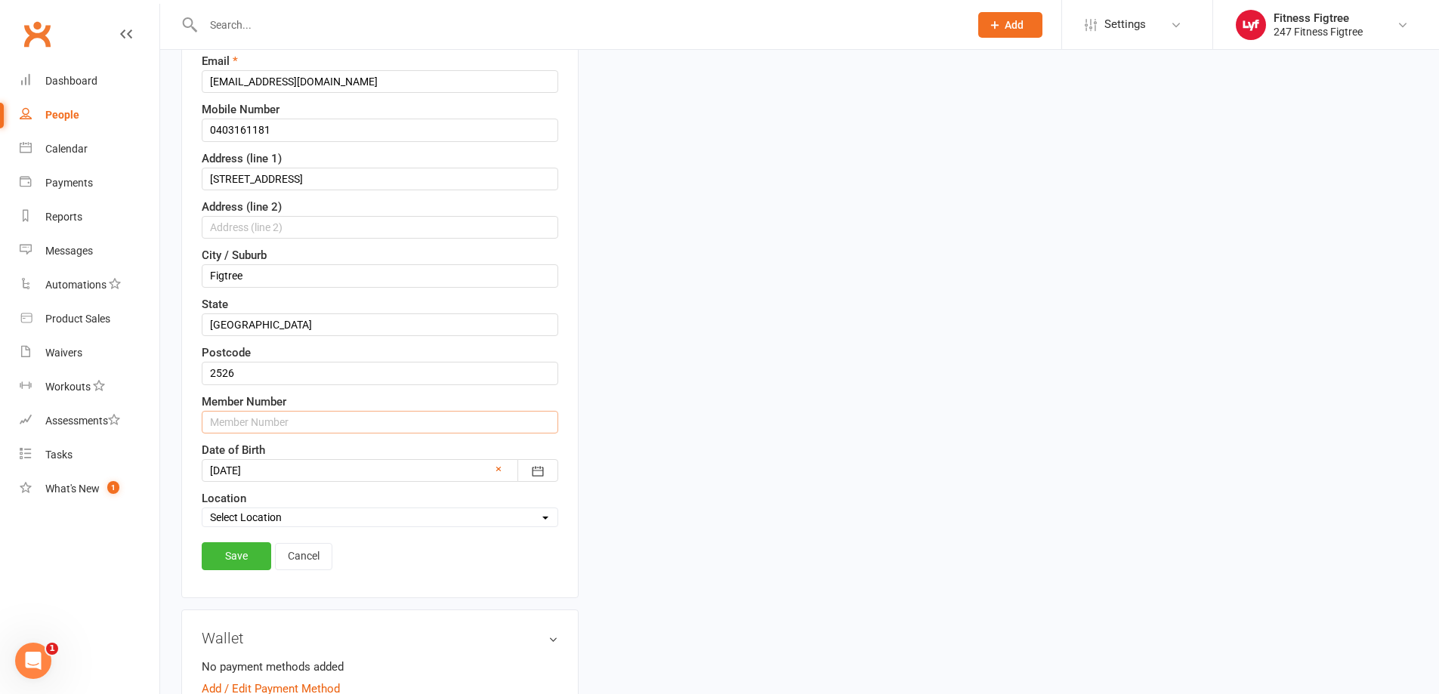
click at [284, 419] on input "text" at bounding box center [380, 422] width 356 height 23
type input "9152402"
click at [248, 551] on link "Save" at bounding box center [236, 555] width 69 height 27
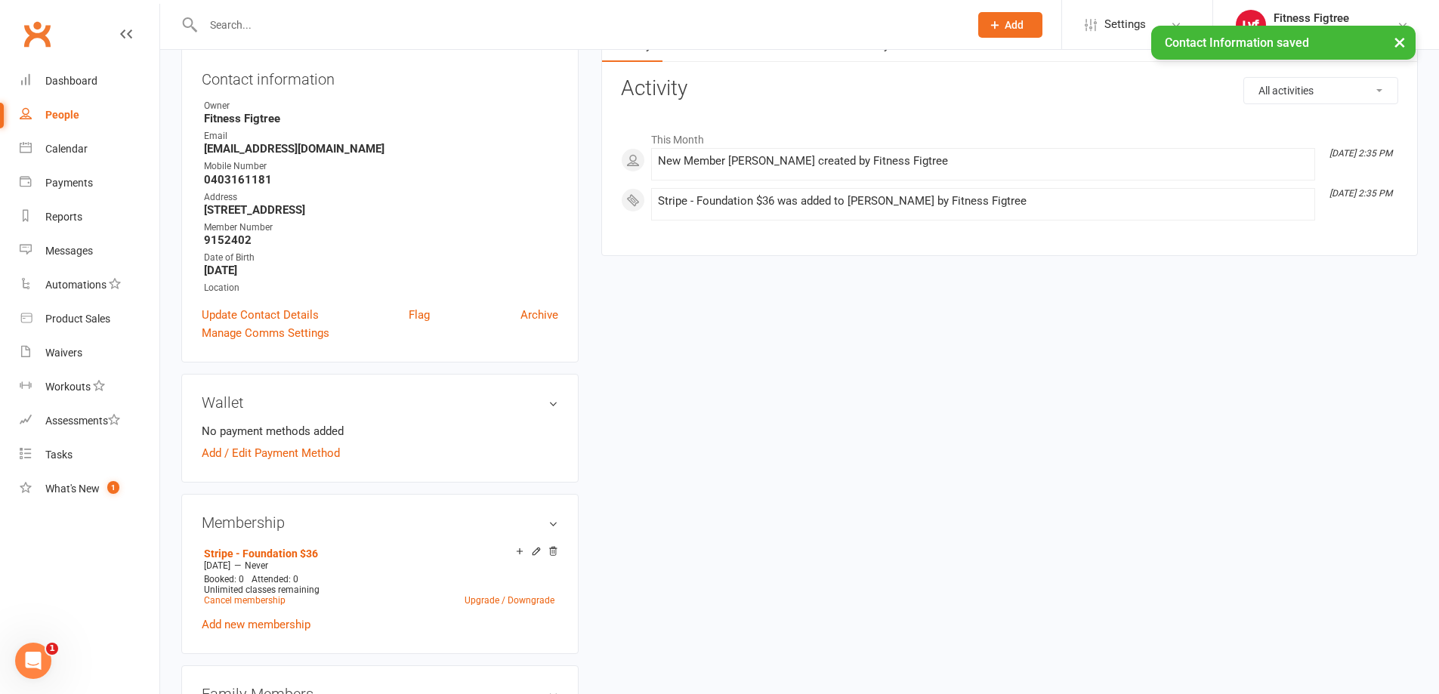
scroll to position [0, 0]
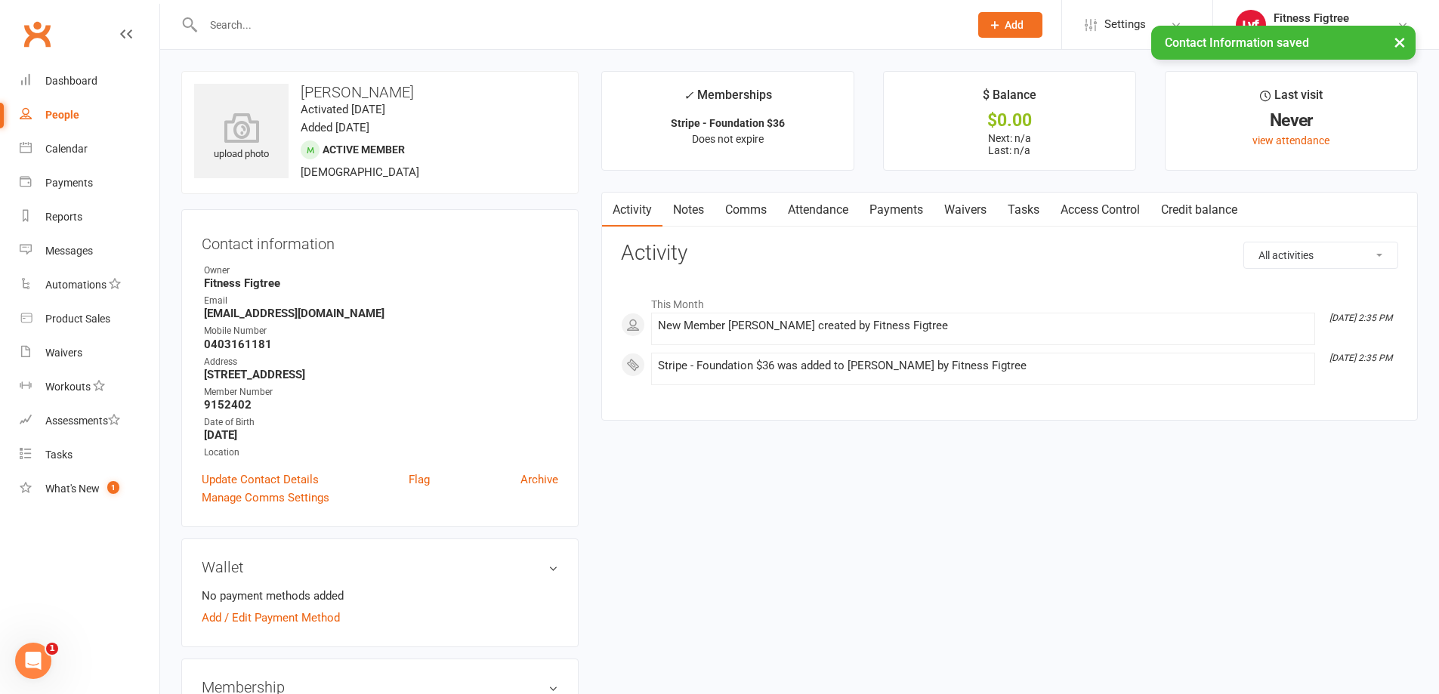
click at [1136, 193] on link "Access Control" at bounding box center [1100, 210] width 100 height 35
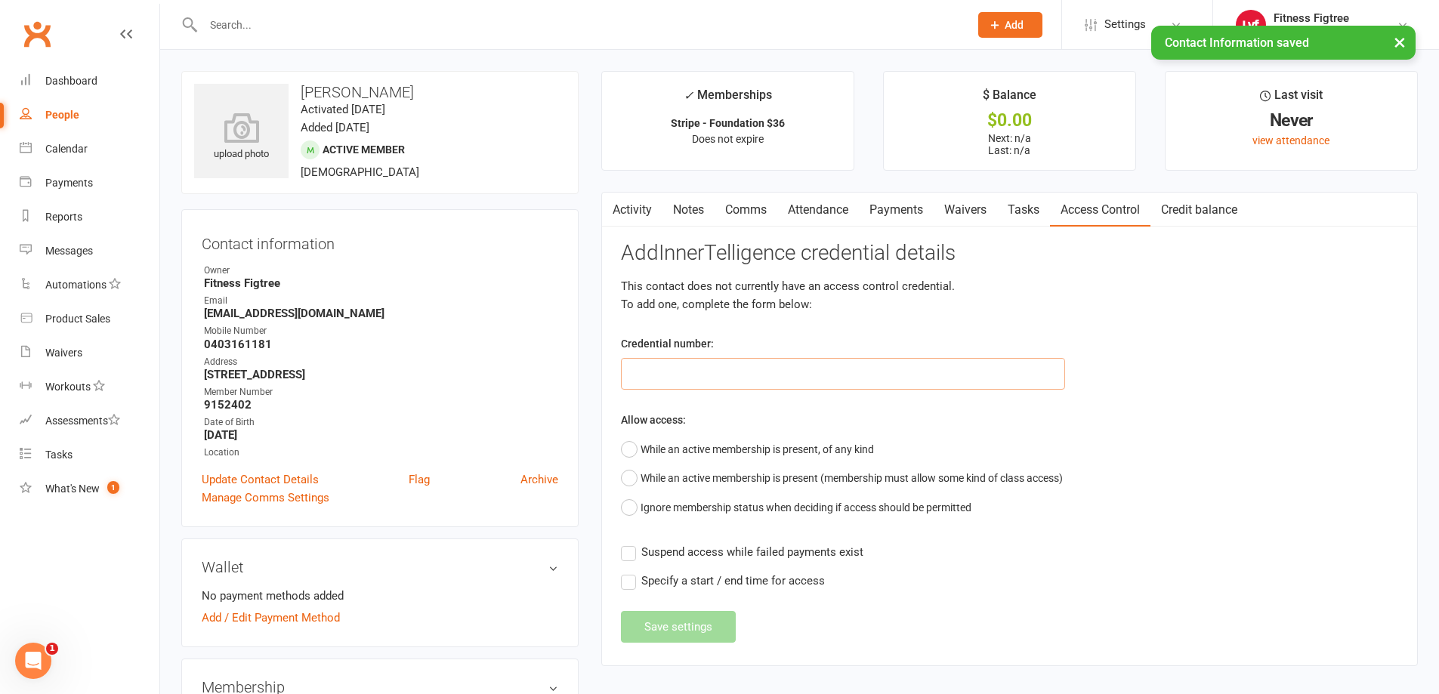
click at [775, 366] on input "text" at bounding box center [843, 374] width 444 height 32
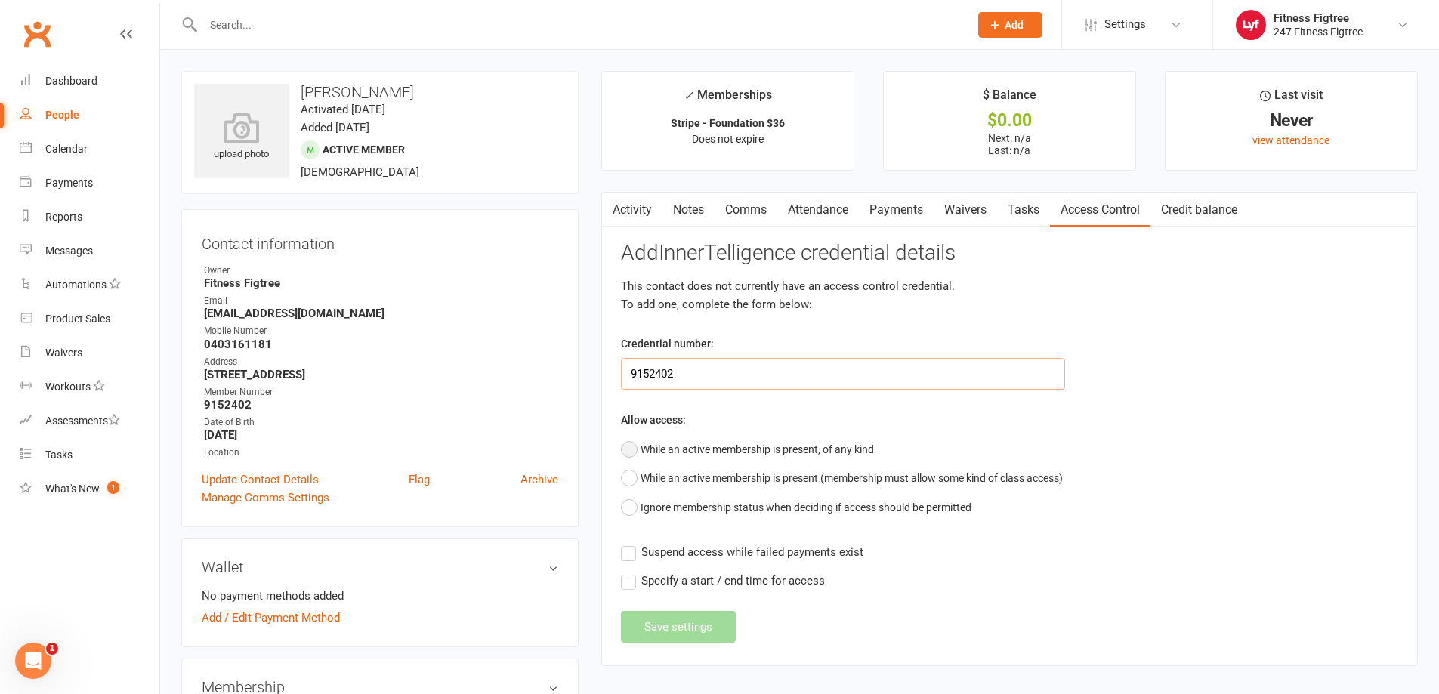
type input "9152402"
click at [692, 440] on button "While an active membership is present, of any kind" at bounding box center [747, 449] width 253 height 29
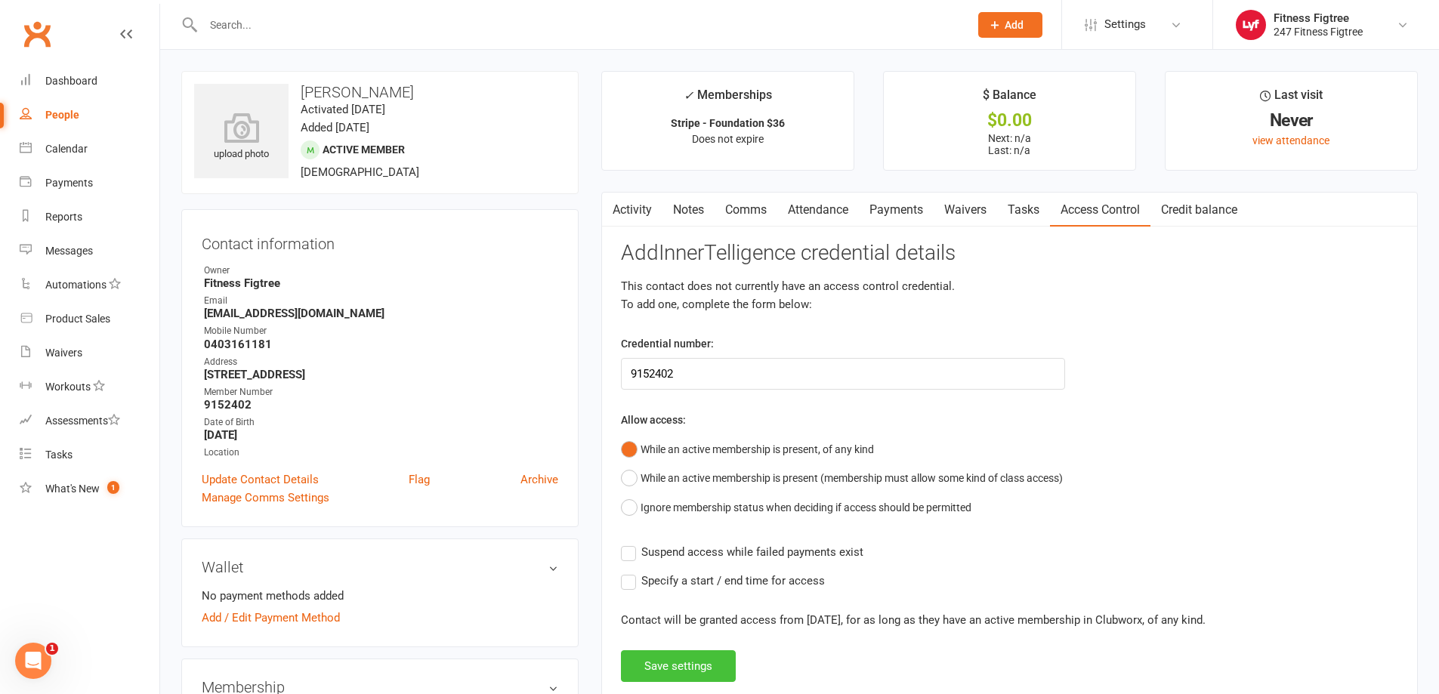
click at [725, 671] on button "Save settings" at bounding box center [678, 666] width 115 height 32
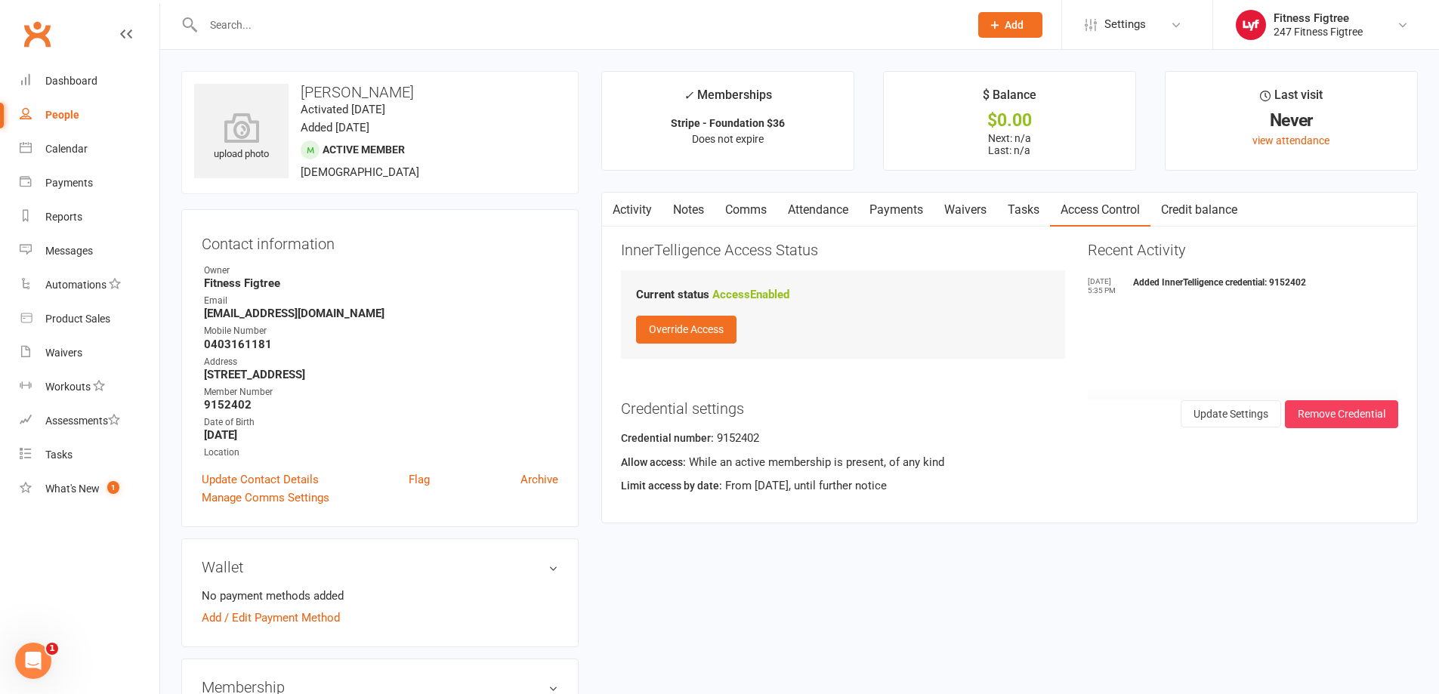
click at [326, 10] on div at bounding box center [569, 24] width 777 height 49
click at [326, 33] on input "text" at bounding box center [579, 24] width 760 height 21
paste input "Nega Setargew"
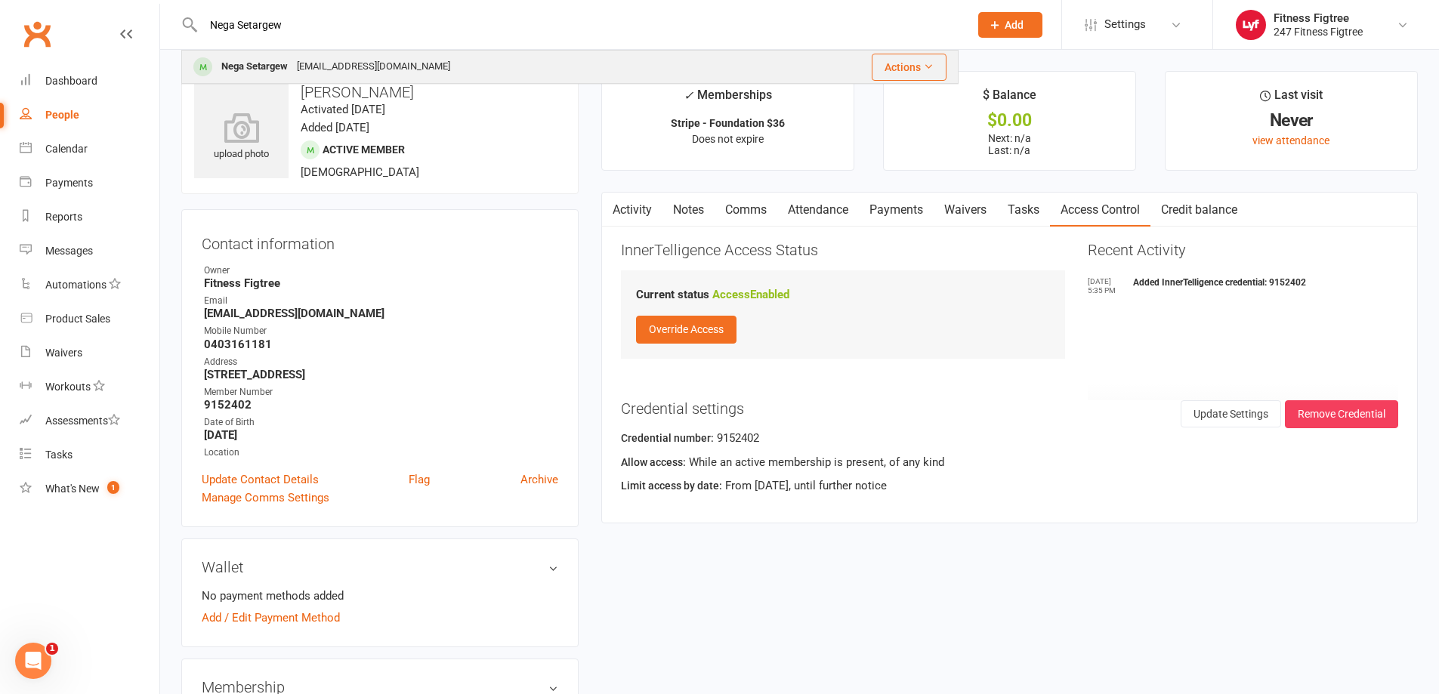
type input "Nega Setargew"
click at [374, 82] on div "Nega Setargew [EMAIL_ADDRESS][DOMAIN_NAME]" at bounding box center [478, 66] width 590 height 31
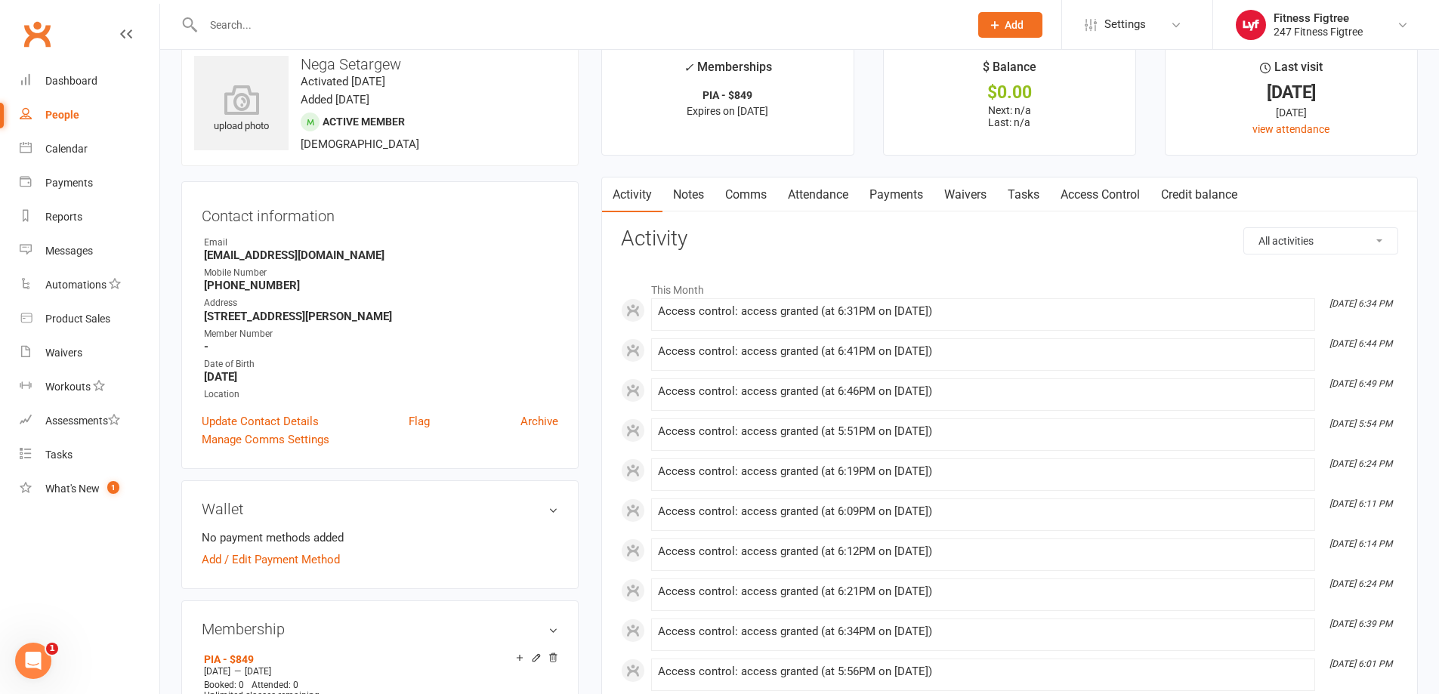
scroll to position [76, 0]
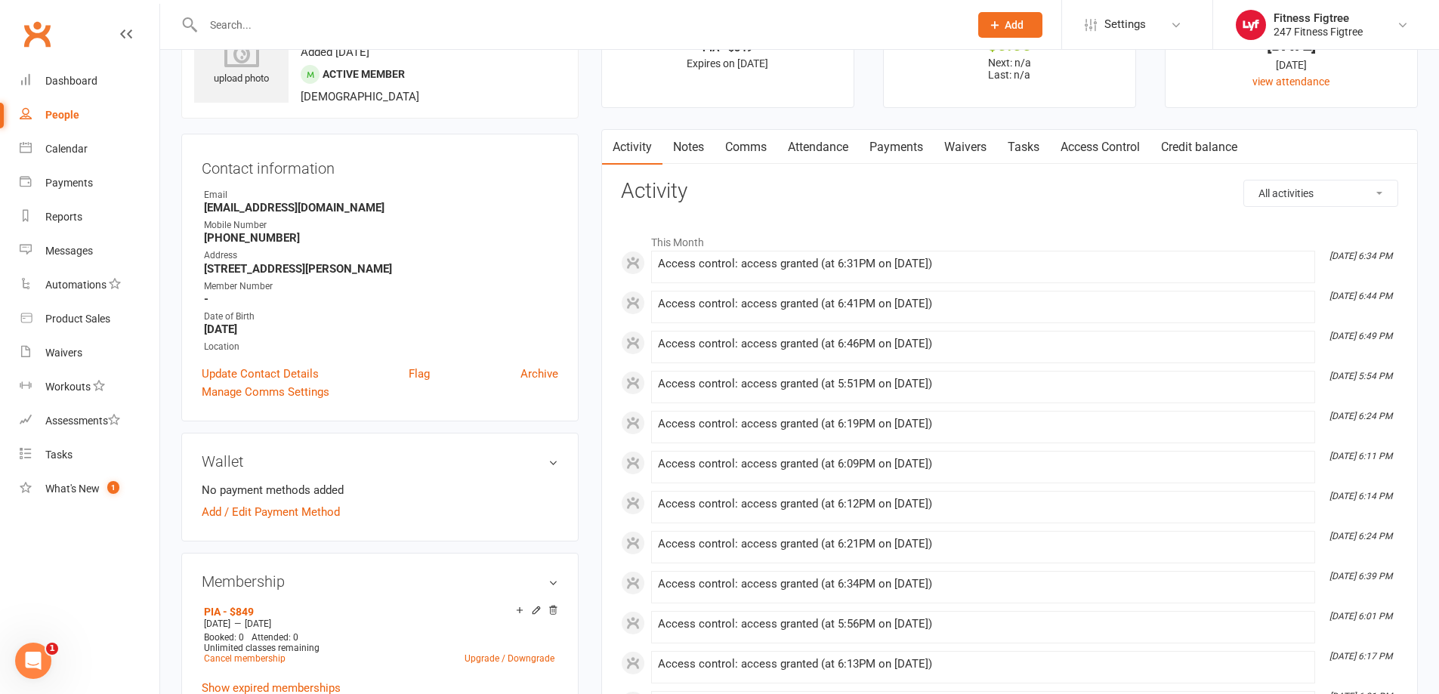
click at [892, 147] on link "Payments" at bounding box center [896, 147] width 75 height 35
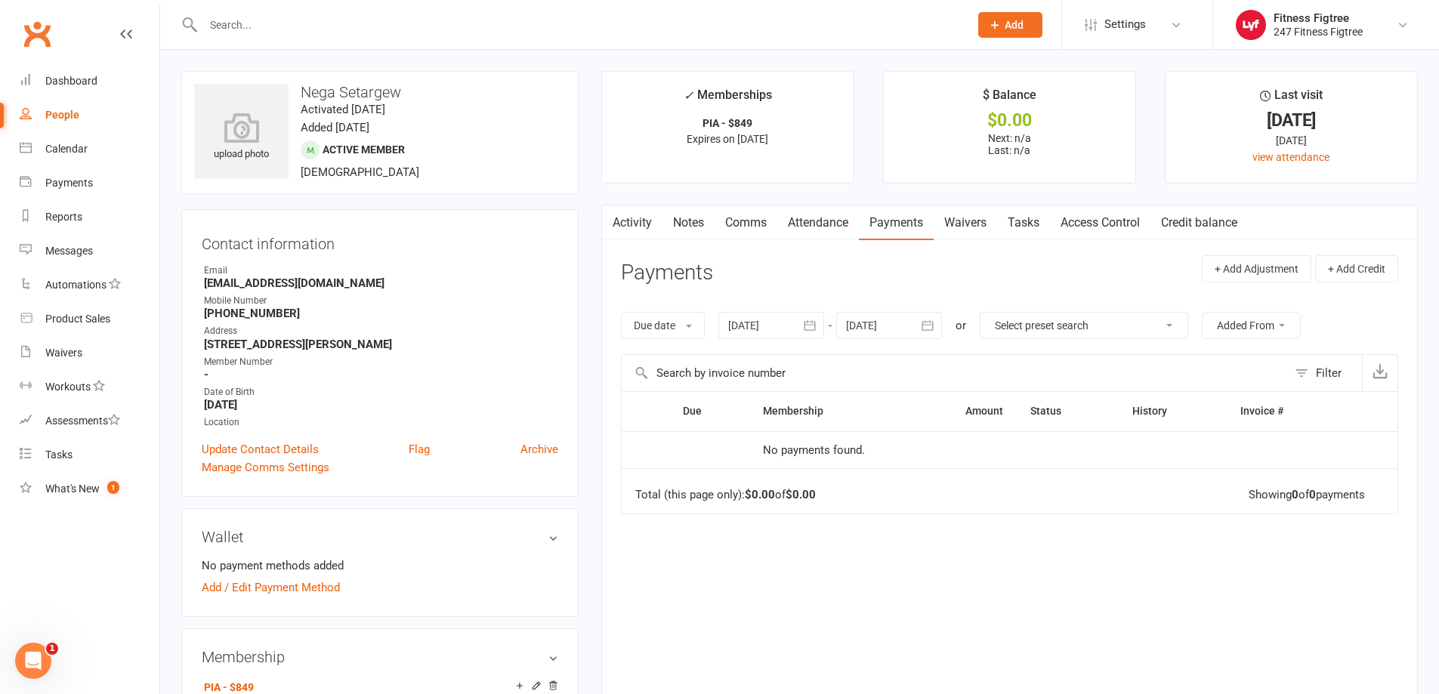
click at [51, 122] on link "People" at bounding box center [90, 115] width 140 height 34
select select "100"
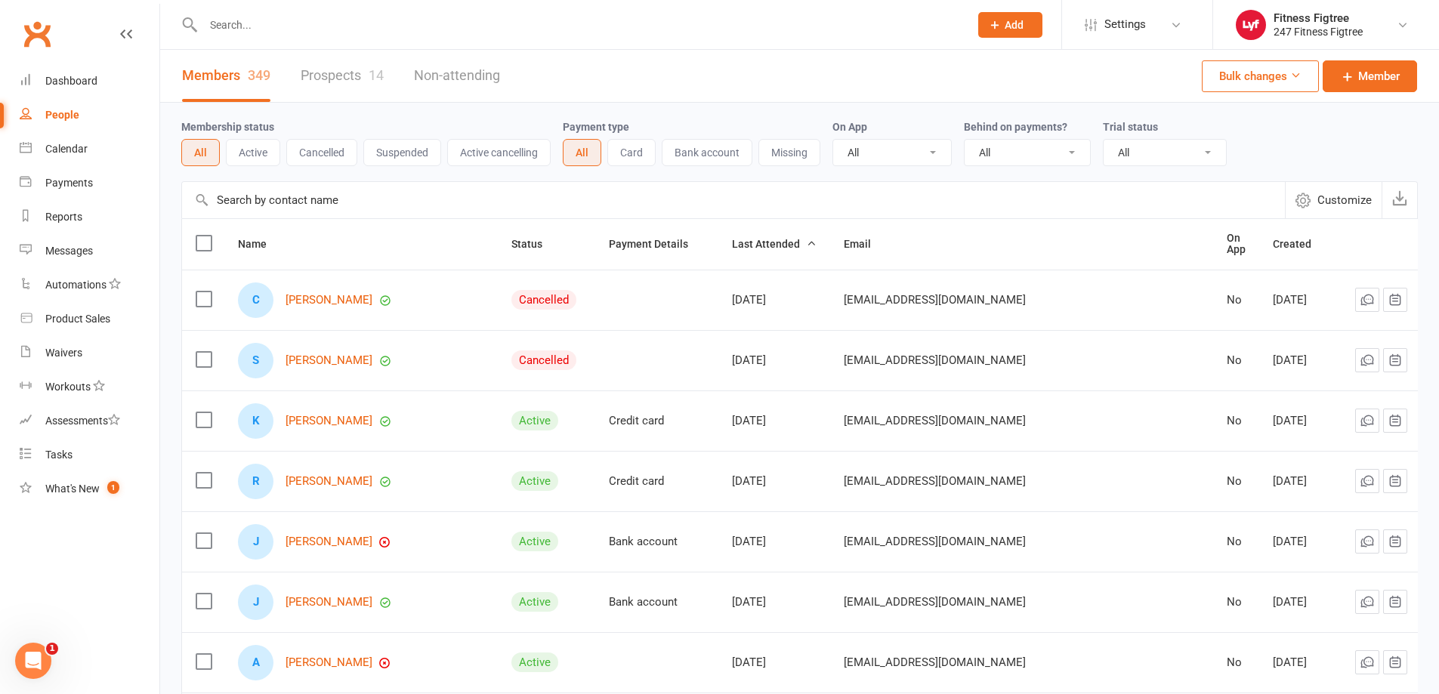
click at [356, 82] on link "Prospects 14" at bounding box center [342, 76] width 83 height 52
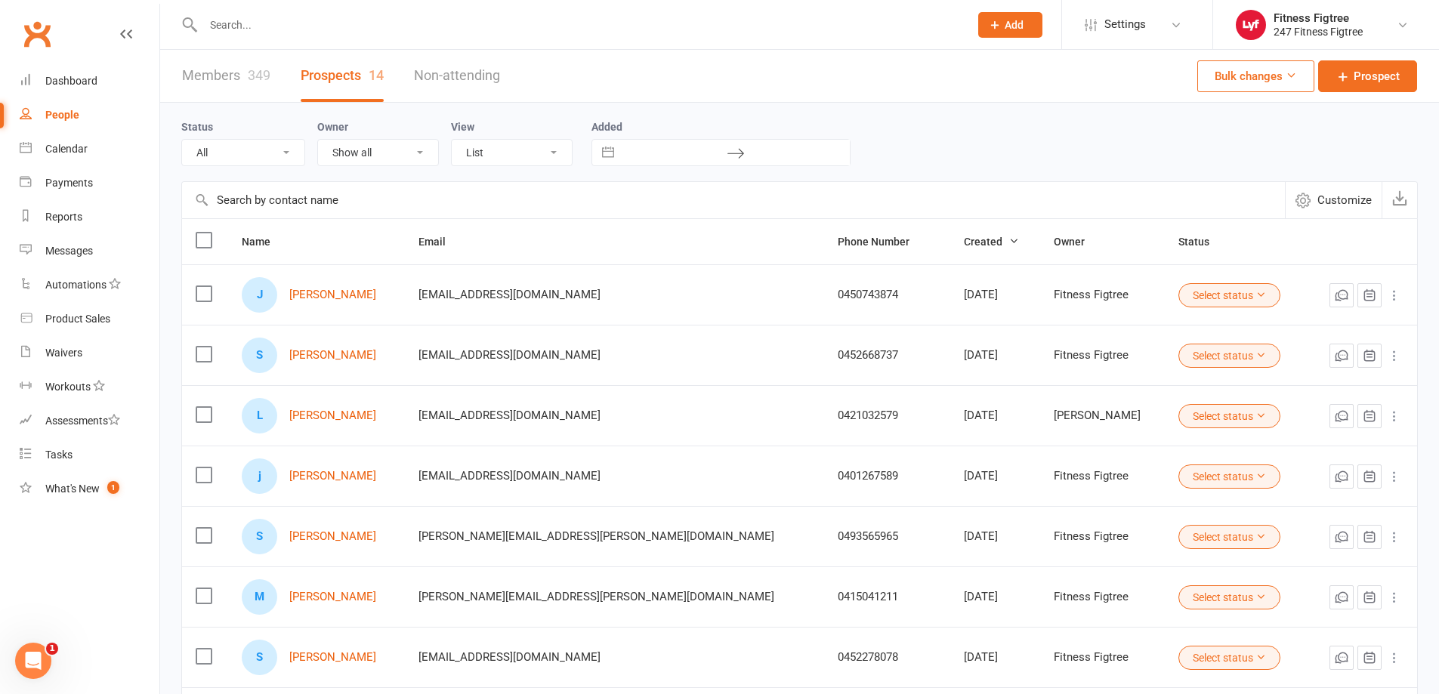
click at [207, 91] on link "Members 349" at bounding box center [226, 76] width 88 height 52
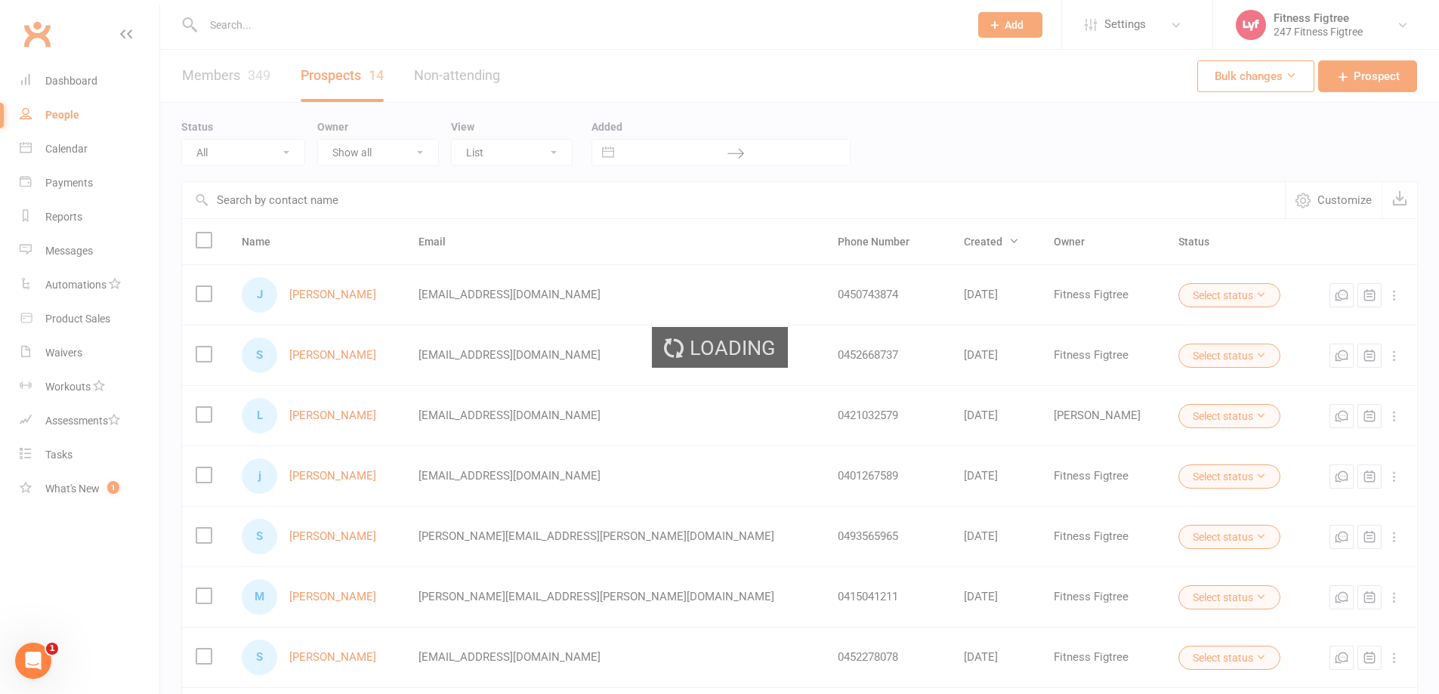
select select "100"
